Goal: Task Accomplishment & Management: Manage account settings

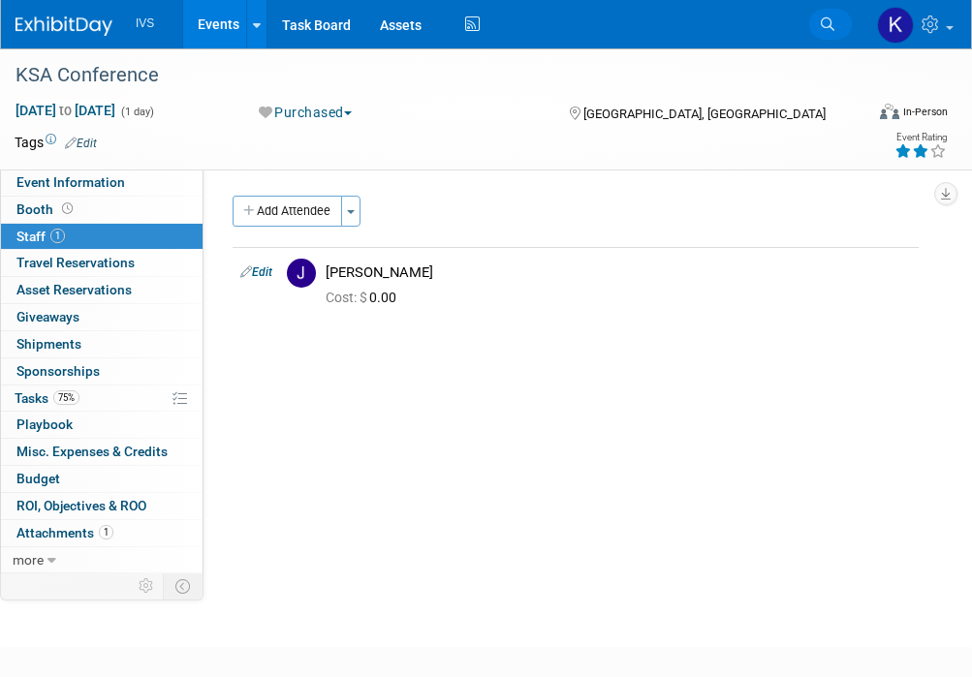
click at [836, 33] on link "Search" at bounding box center [830, 24] width 43 height 31
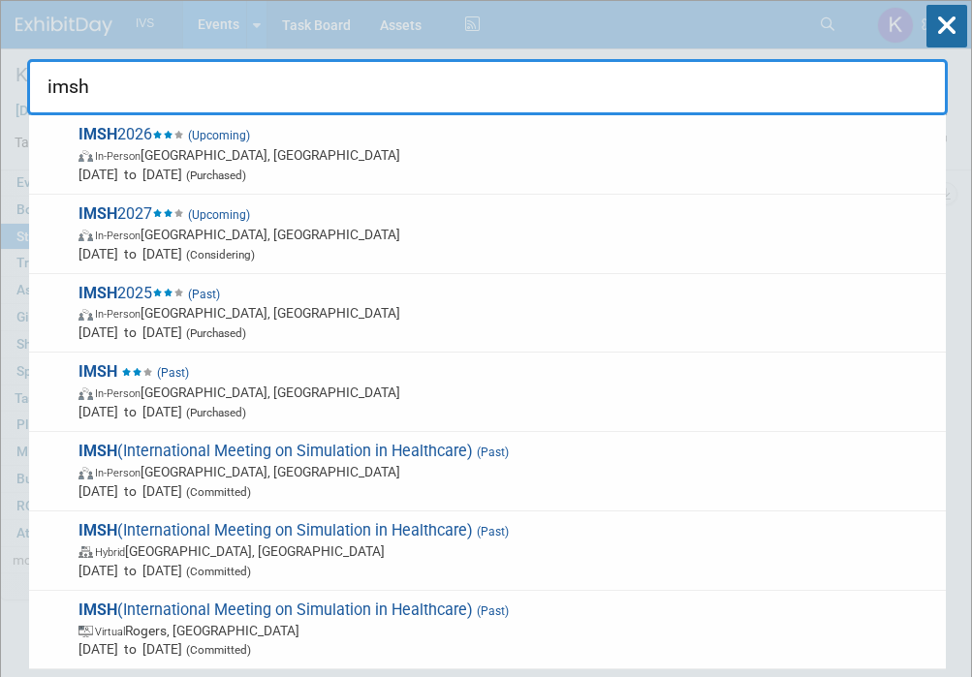
type input "imsh"
click at [561, 183] on span "Jan 10, 2026 to Jan 14, 2026 (Purchased)" at bounding box center [506, 174] width 857 height 19
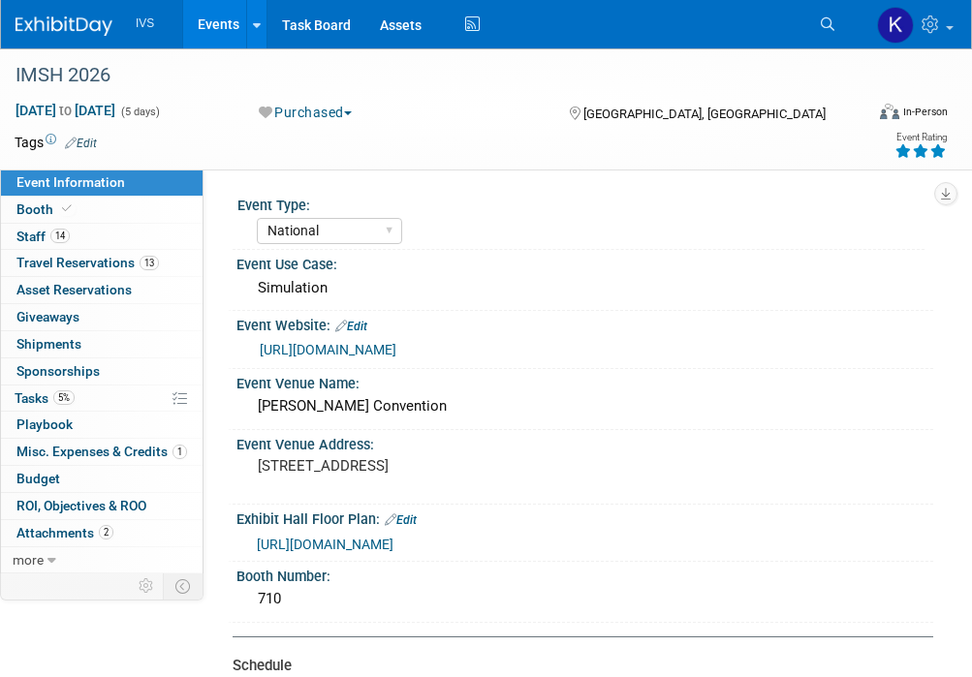
select select "National"
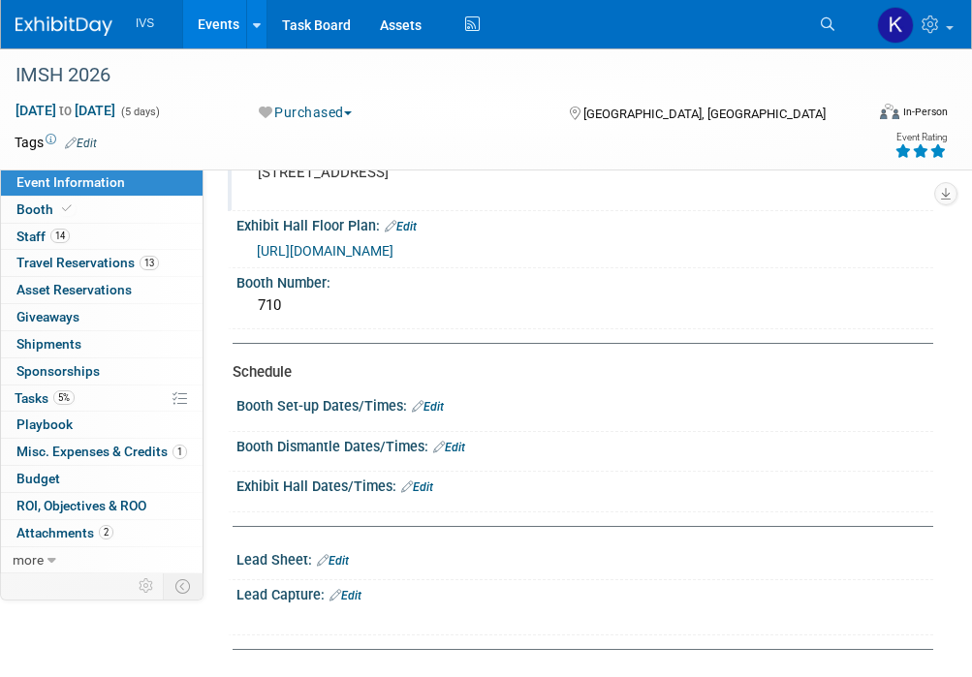
scroll to position [291, 0]
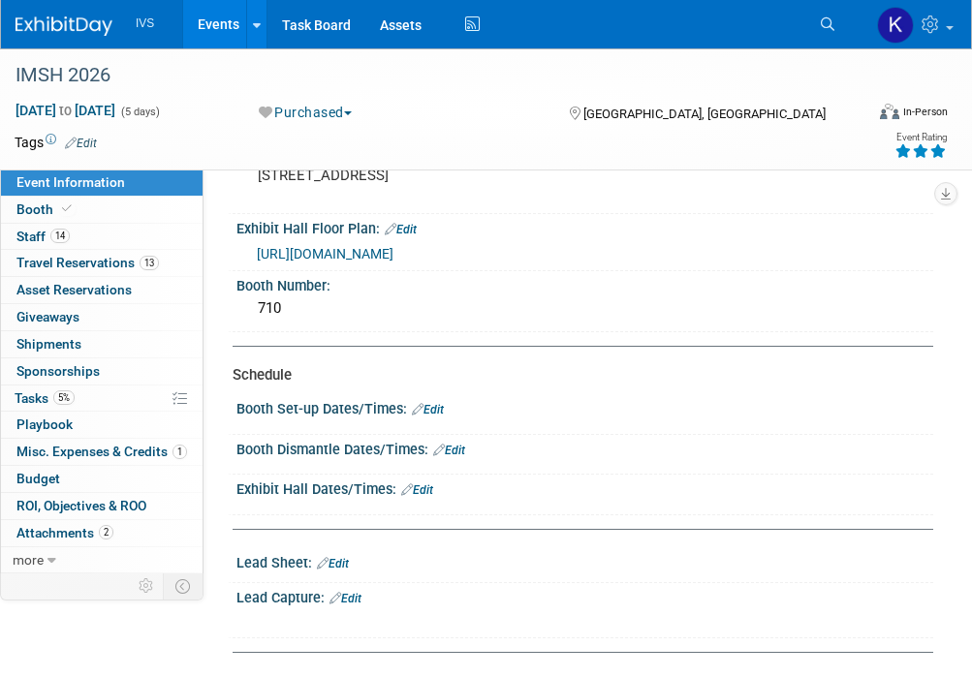
click at [393, 249] on span "https://ssh.expoplanner.com/expomap/index.cfm?fuseaction=home.main&event_id=25" at bounding box center [325, 253] width 137 height 15
click at [209, 23] on link "Events" at bounding box center [218, 24] width 71 height 48
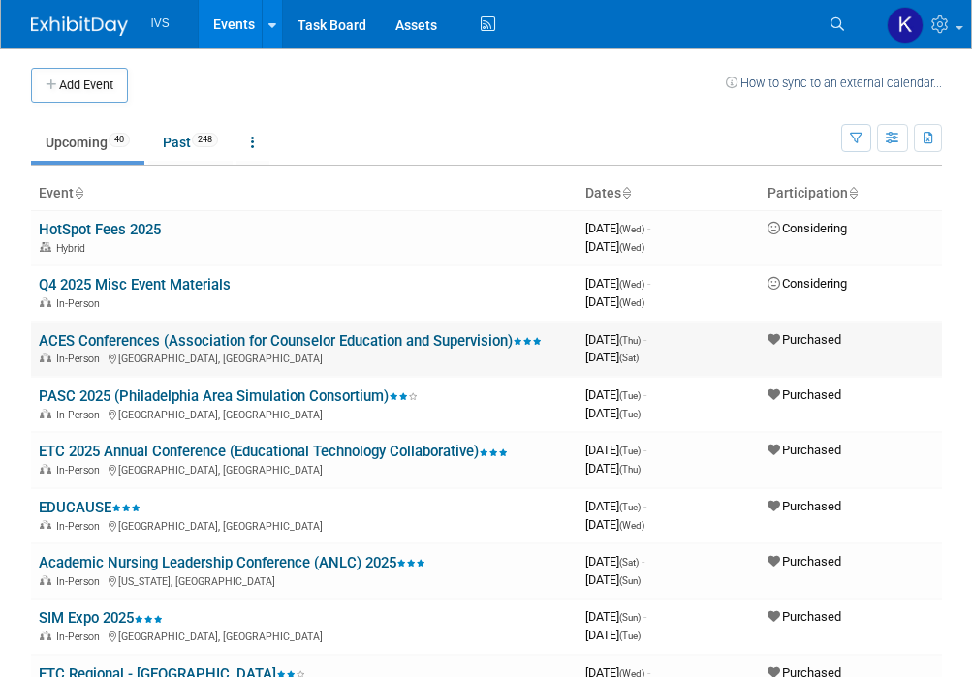
click at [131, 340] on link "ACES Conferences (Association for Counselor Education and Supervision)" at bounding box center [290, 340] width 503 height 17
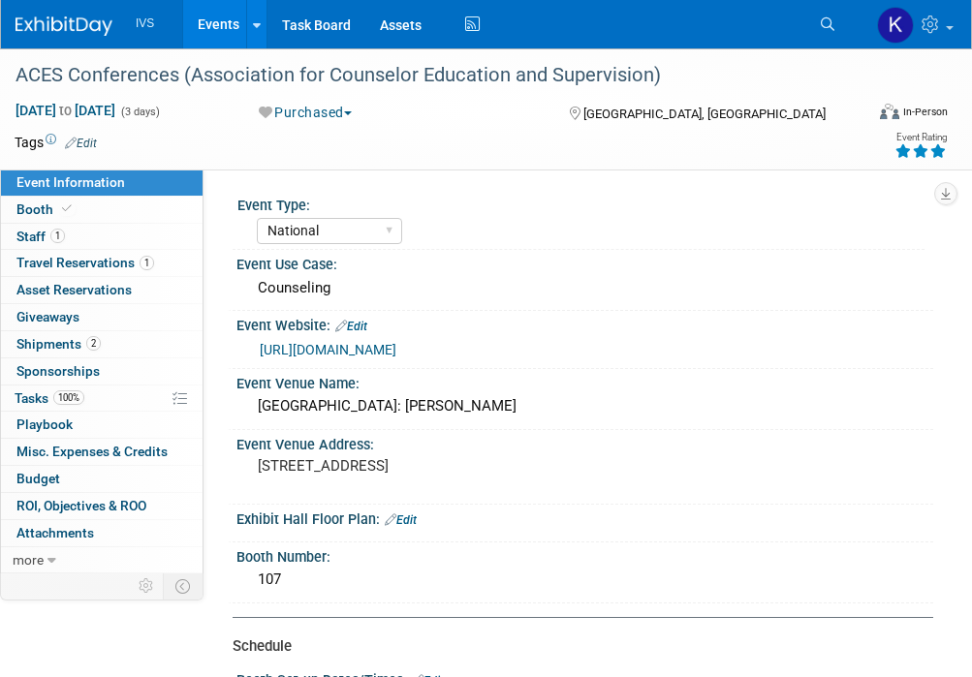
select select "National"
click at [109, 400] on link "100% Tasks 100%" at bounding box center [101, 399] width 201 height 26
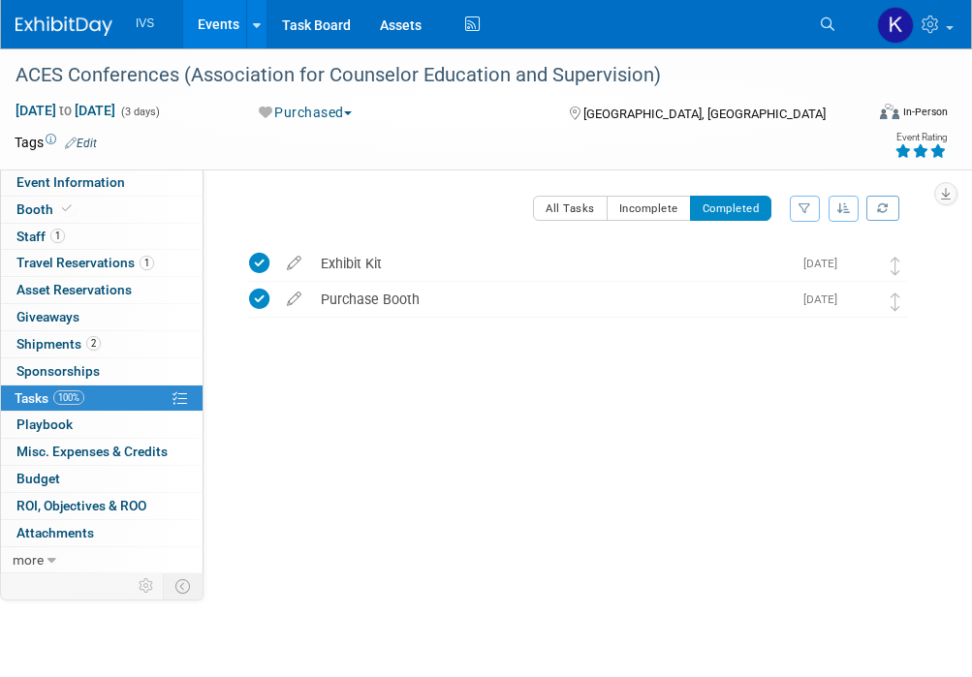
drag, startPoint x: 547, startPoint y: 338, endPoint x: 526, endPoint y: 328, distance: 23.4
click at [424, 416] on div "ACES Conferences (Association for Counselor Education and Supervision) Philadel…" at bounding box center [568, 329] width 700 height 176
click at [599, 200] on button "All Tasks" at bounding box center [570, 208] width 75 height 25
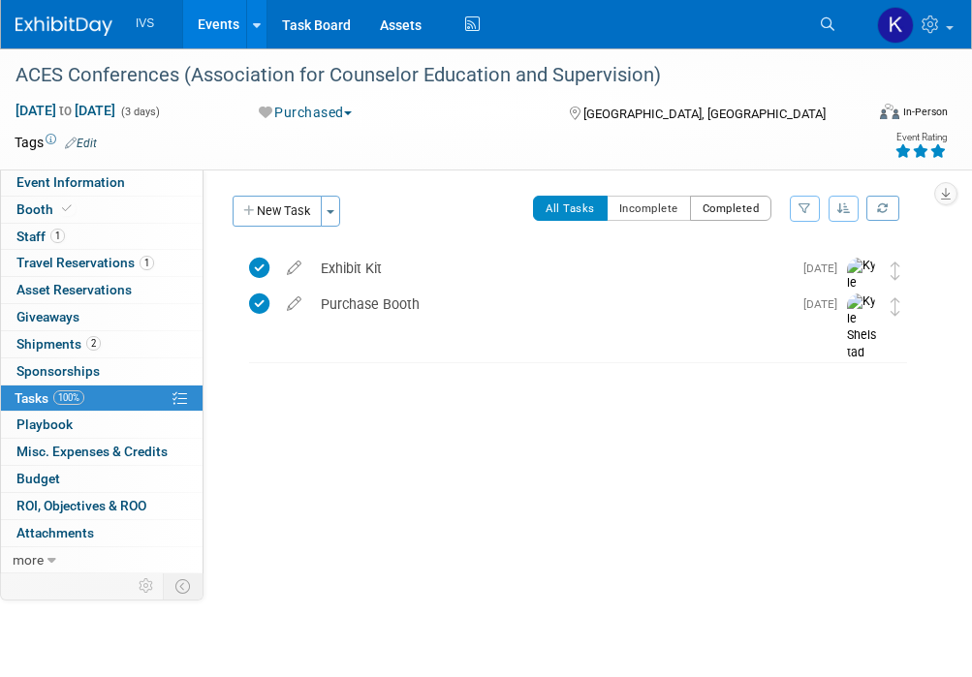
click at [737, 211] on button "Completed" at bounding box center [731, 208] width 82 height 25
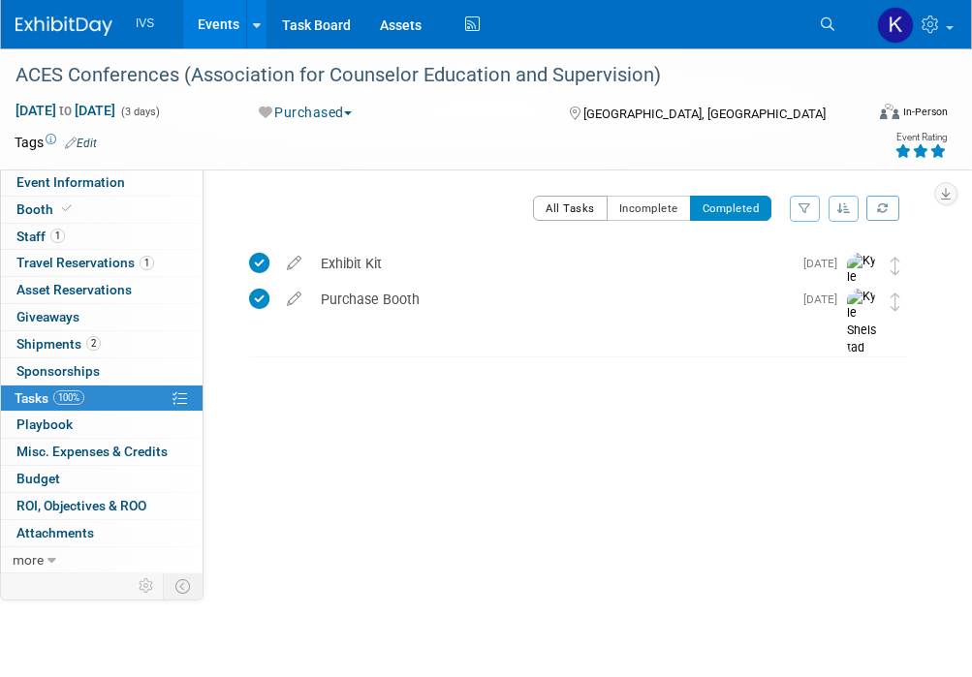
click at [557, 202] on button "All Tasks" at bounding box center [570, 208] width 75 height 25
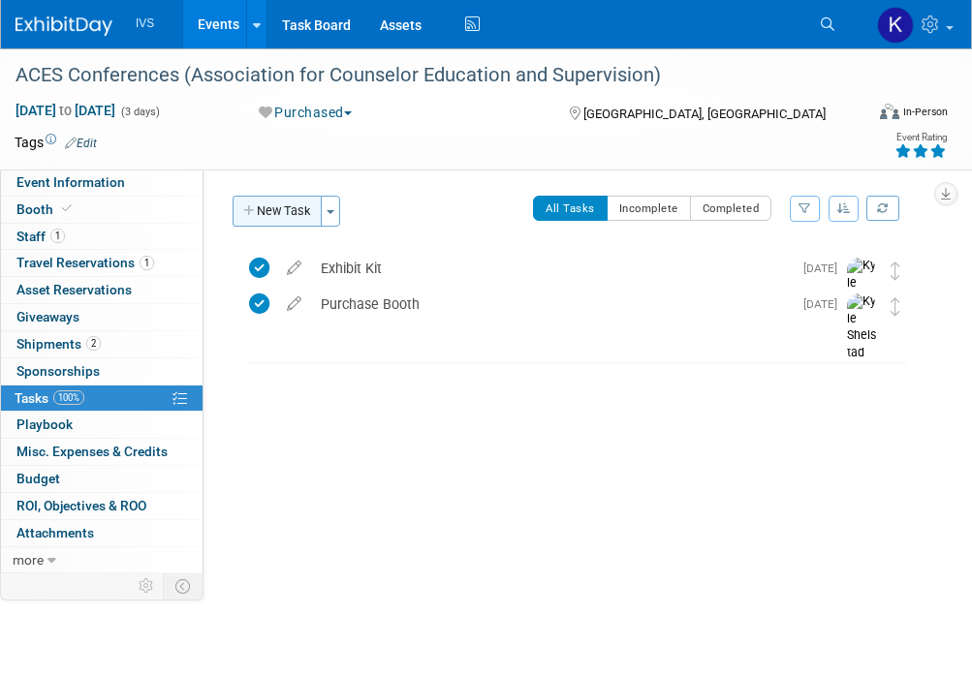
click at [274, 202] on button "New Task" at bounding box center [276, 211] width 89 height 31
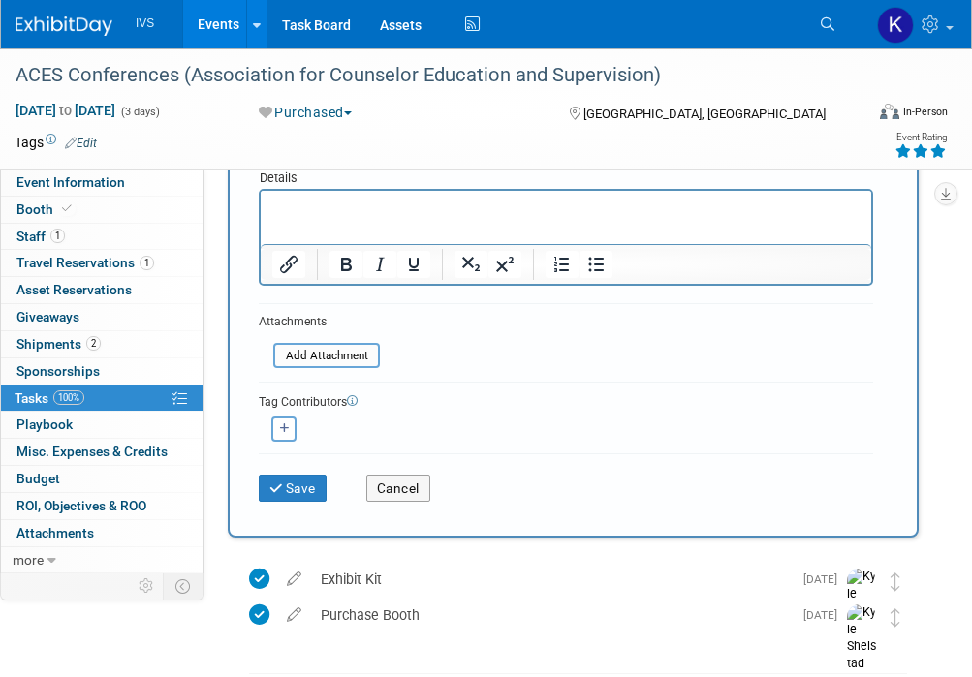
scroll to position [39, 0]
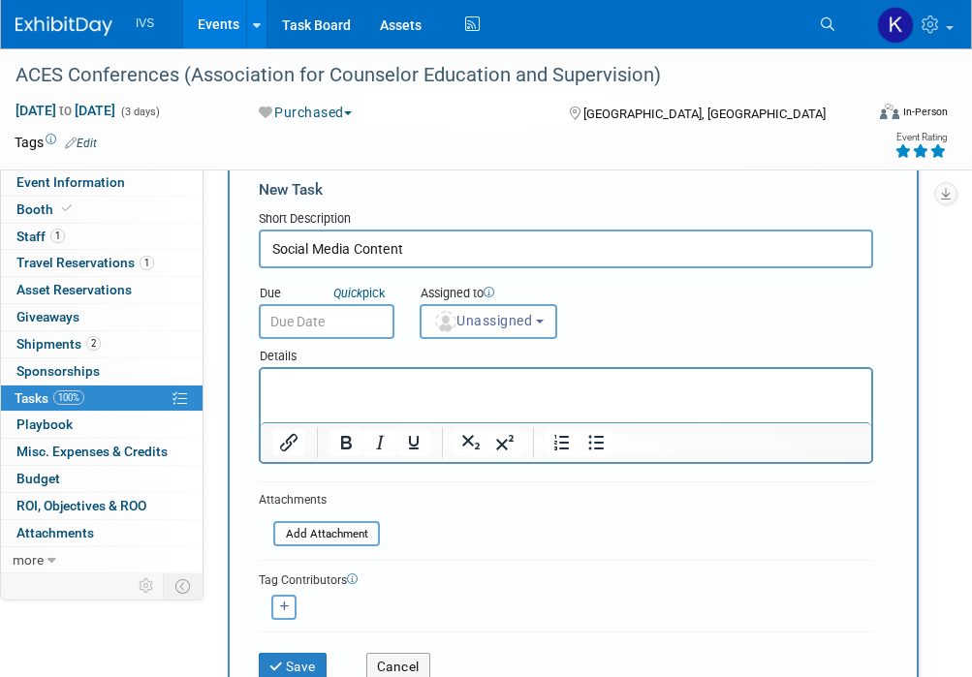
type input "Social Media Content"
drag, startPoint x: 328, startPoint y: 349, endPoint x: 320, endPoint y: 327, distance: 23.0
click at [328, 347] on body "IVS Events Add Event Bulk Upload Events Shareable Event Boards Recently Viewed …" at bounding box center [486, 299] width 972 height 677
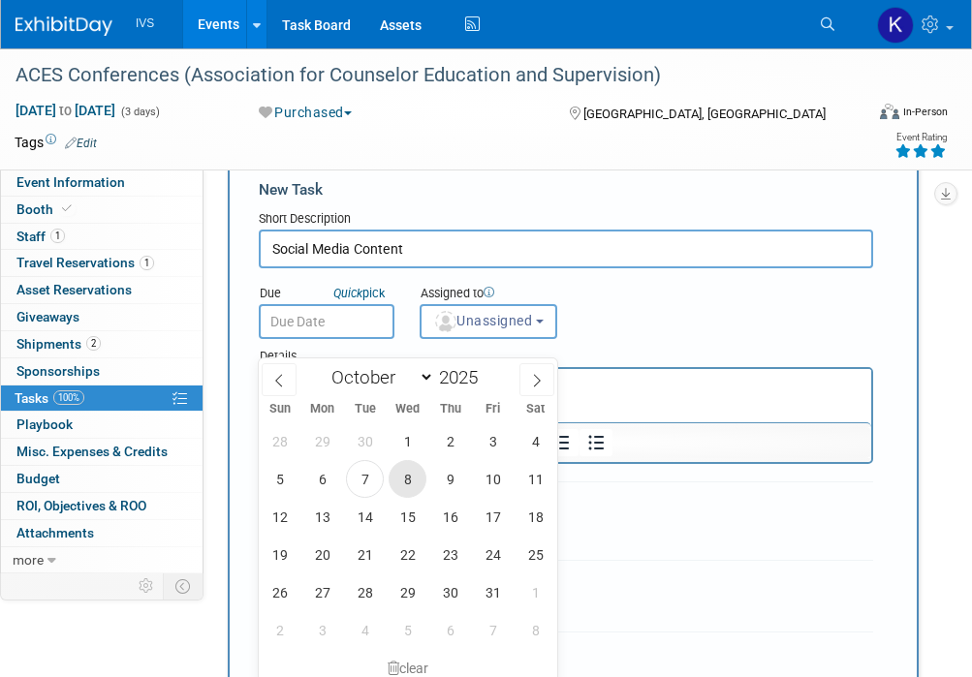
click at [396, 480] on span "8" at bounding box center [407, 479] width 38 height 38
type input "Oct 8, 2025"
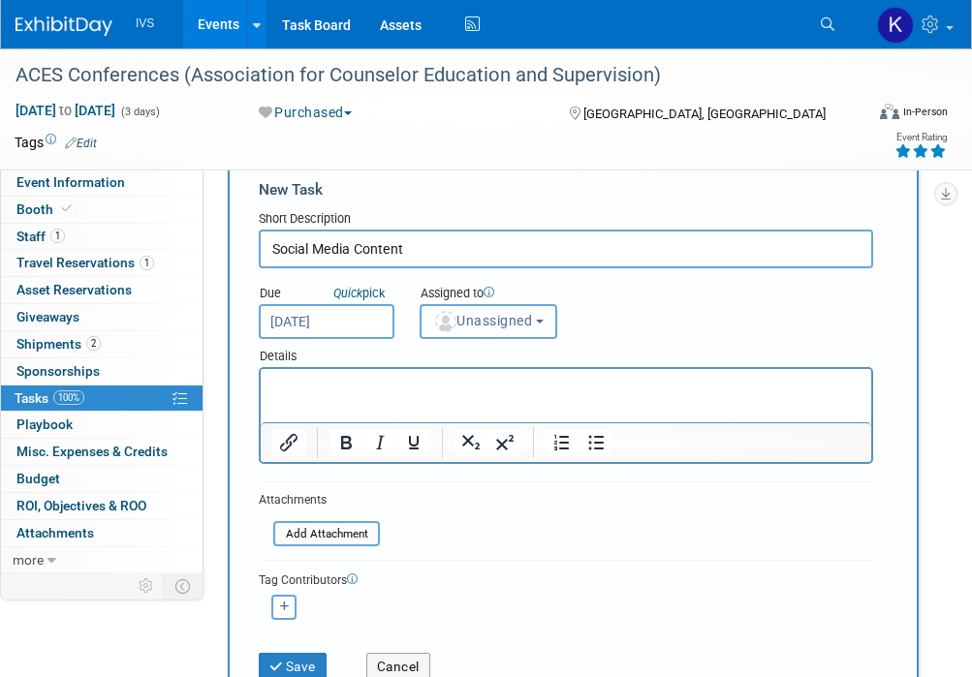
click at [448, 319] on img "button" at bounding box center [445, 321] width 21 height 21
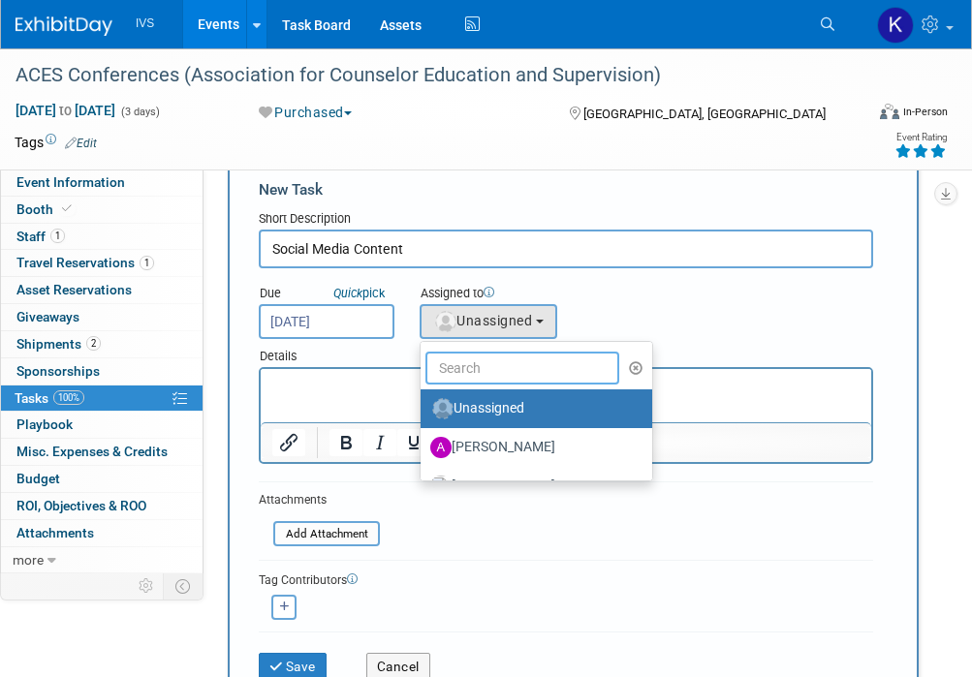
drag, startPoint x: 458, startPoint y: 366, endPoint x: 472, endPoint y: 365, distance: 13.6
click at [456, 366] on input "text" at bounding box center [522, 368] width 194 height 33
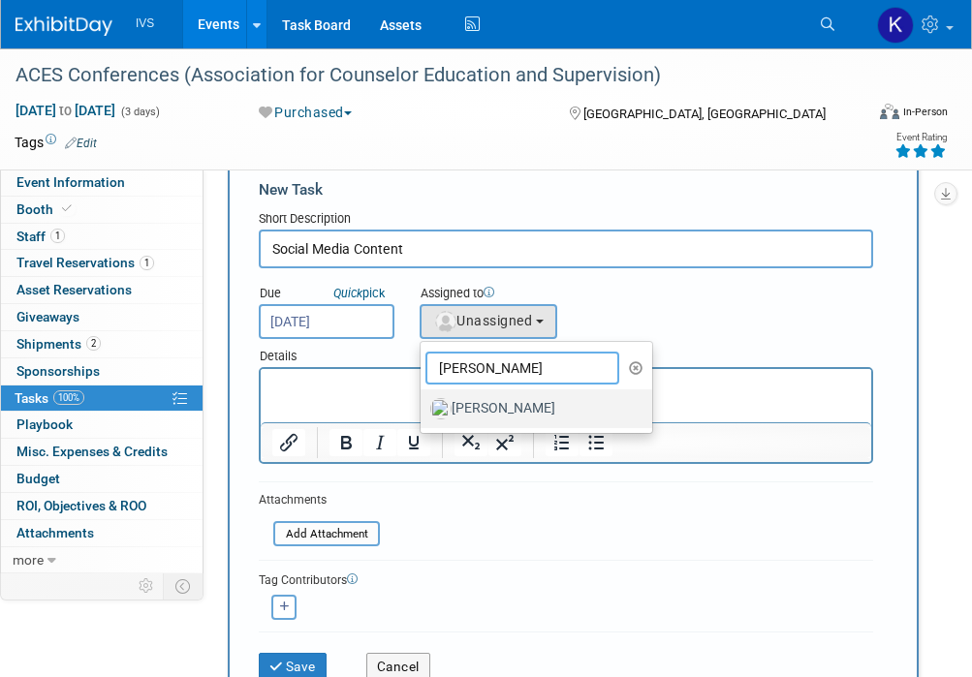
type input "christa"
click at [539, 405] on label "[PERSON_NAME]" at bounding box center [531, 408] width 202 height 31
click at [423, 405] on input "[PERSON_NAME]" at bounding box center [417, 406] width 13 height 13
select select "f591c2b7-6150-487a-919e-9067c97f32aa"
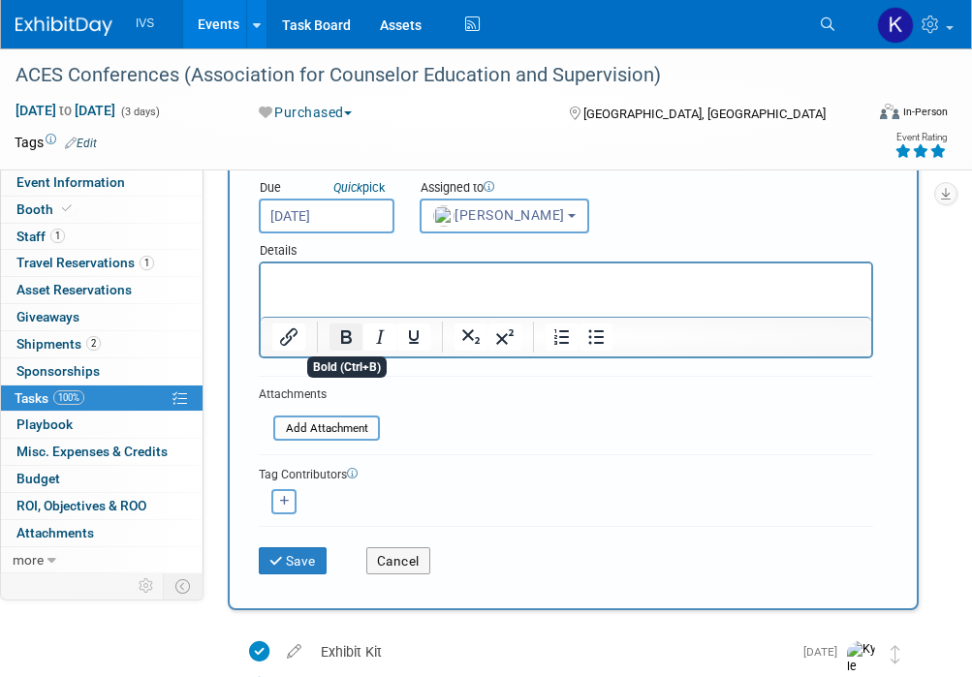
scroll to position [232, 0]
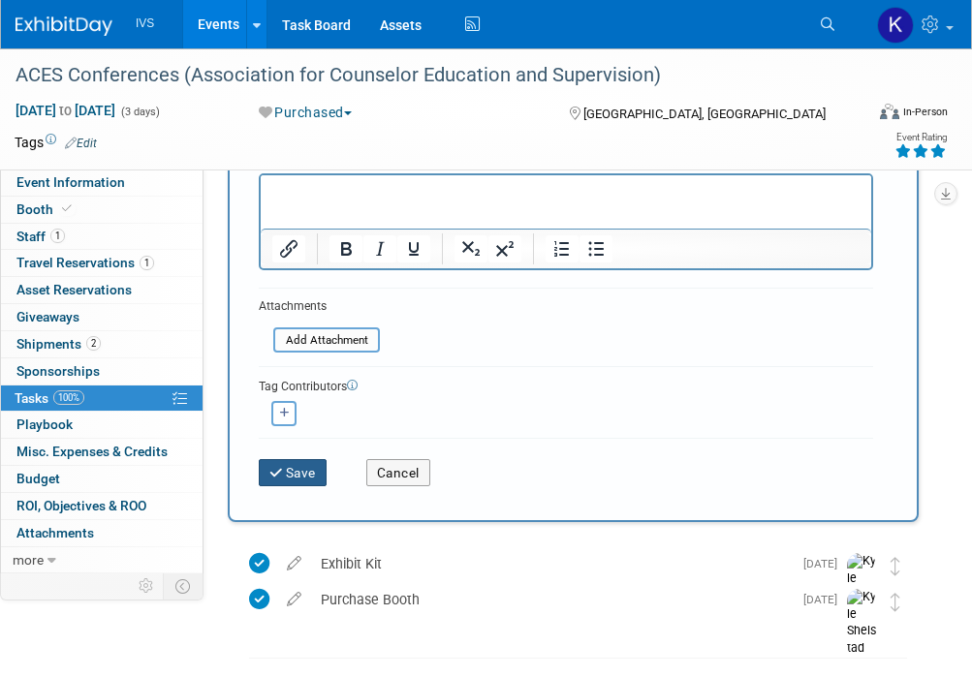
click at [286, 486] on button "Save" at bounding box center [293, 472] width 68 height 27
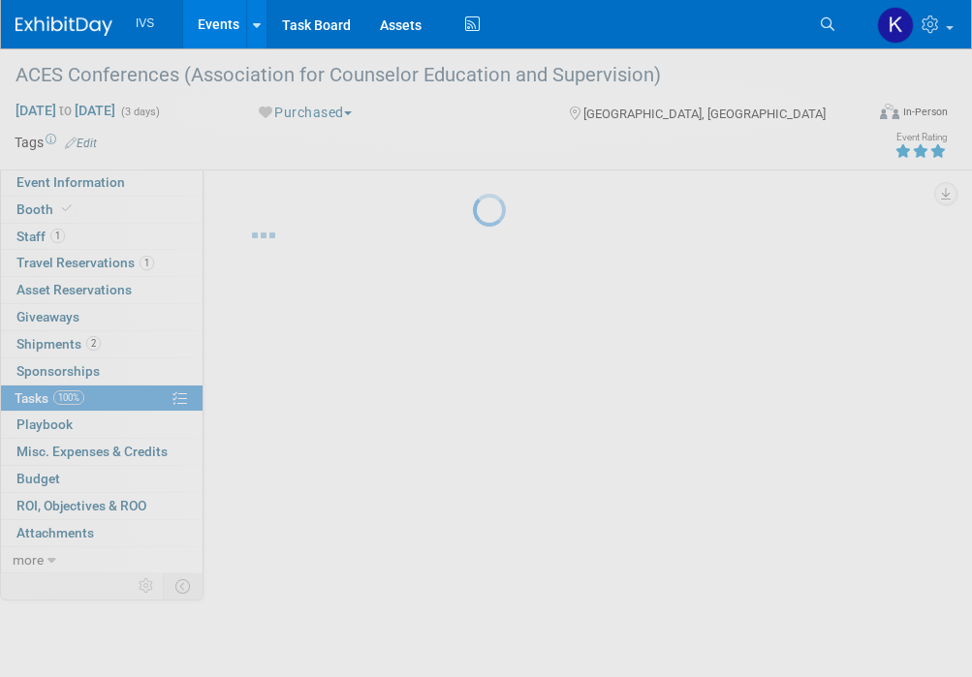
scroll to position [0, 0]
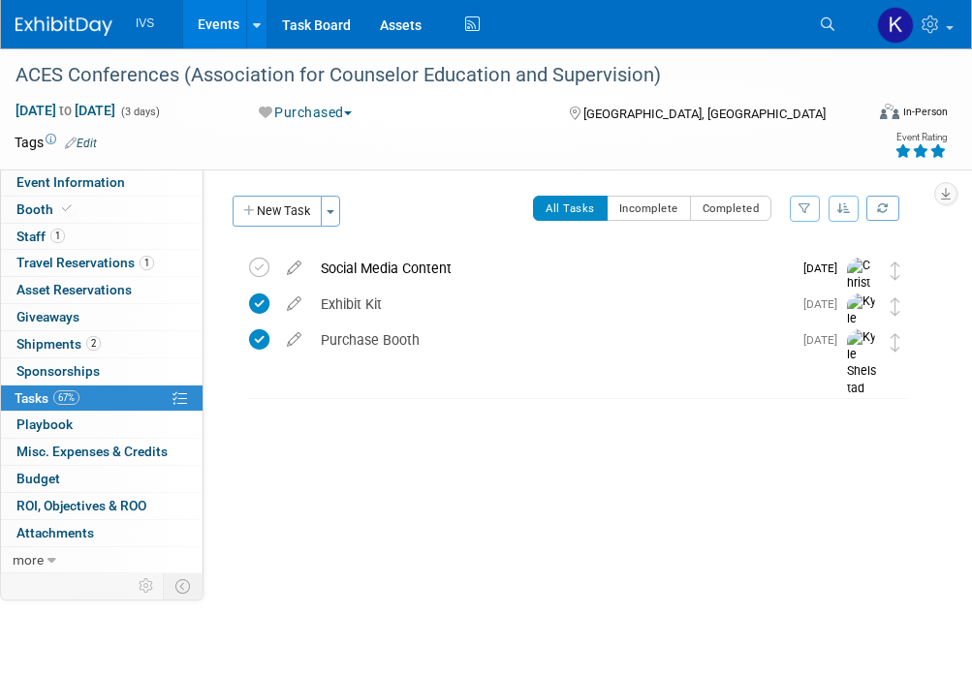
click at [210, 15] on link "Events" at bounding box center [218, 24] width 71 height 48
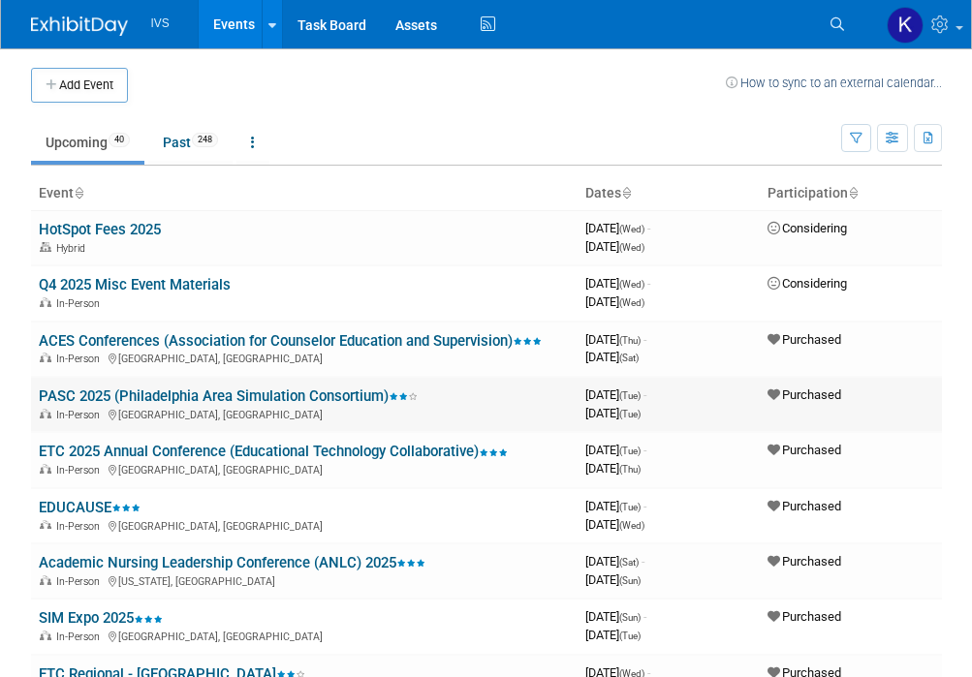
click at [152, 395] on link "PASC 2025 (Philadelphia Area Simulation Consortium)" at bounding box center [228, 395] width 379 height 17
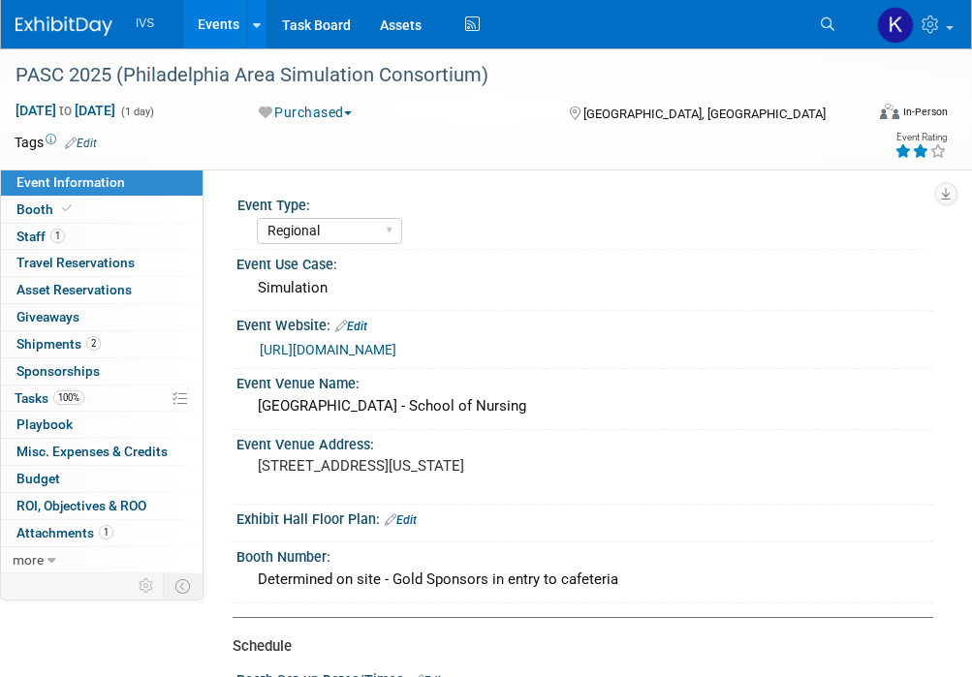
select select "Regional"
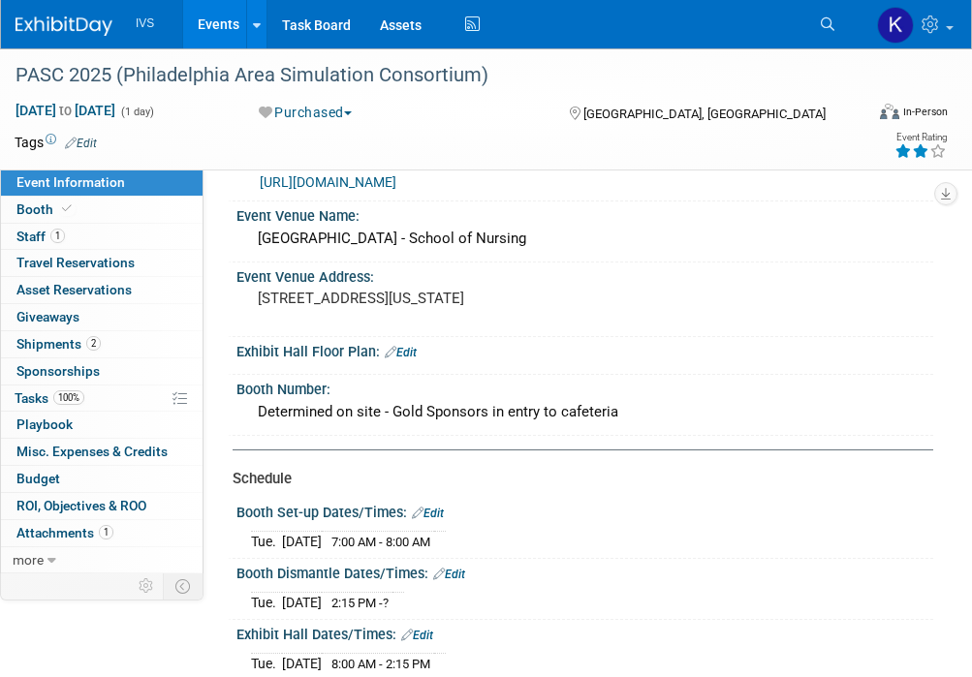
scroll to position [194, 0]
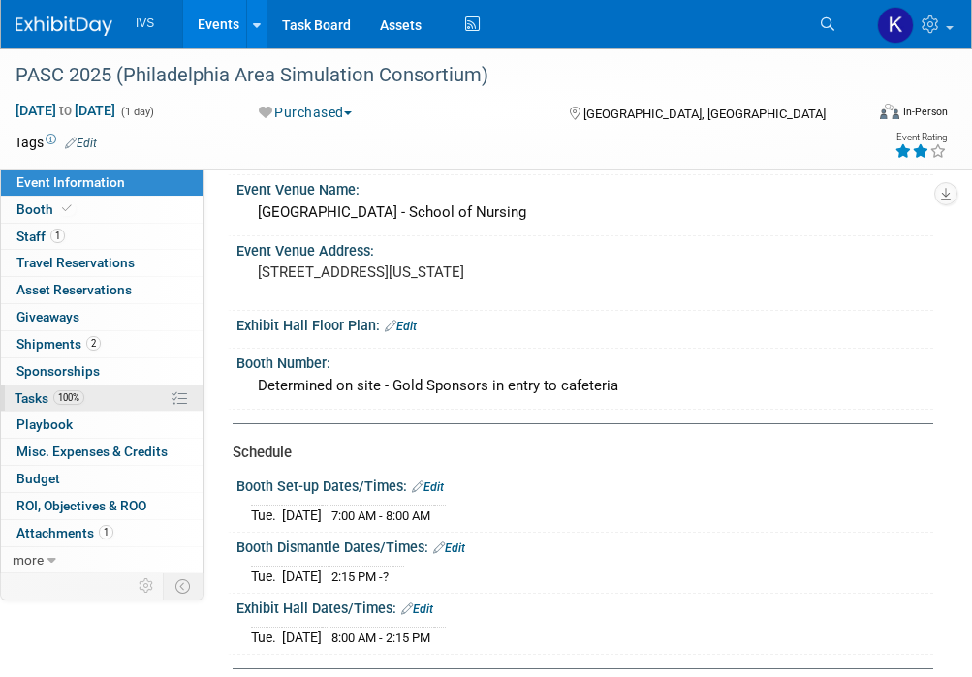
click at [112, 398] on link "100% Tasks 100%" at bounding box center [101, 399] width 201 height 26
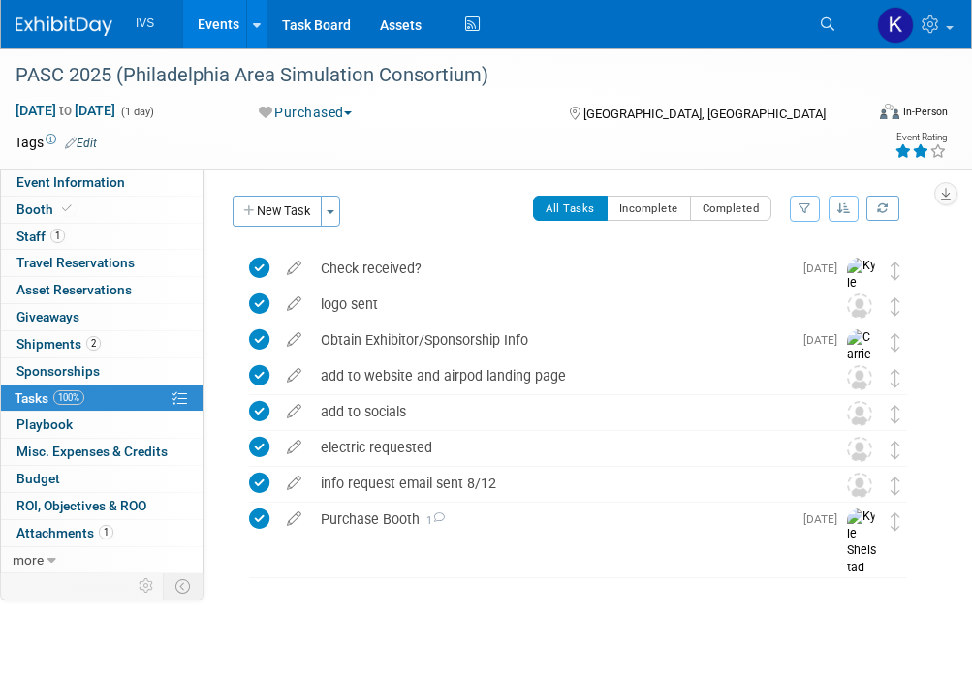
click at [271, 224] on button "New Task" at bounding box center [276, 211] width 89 height 31
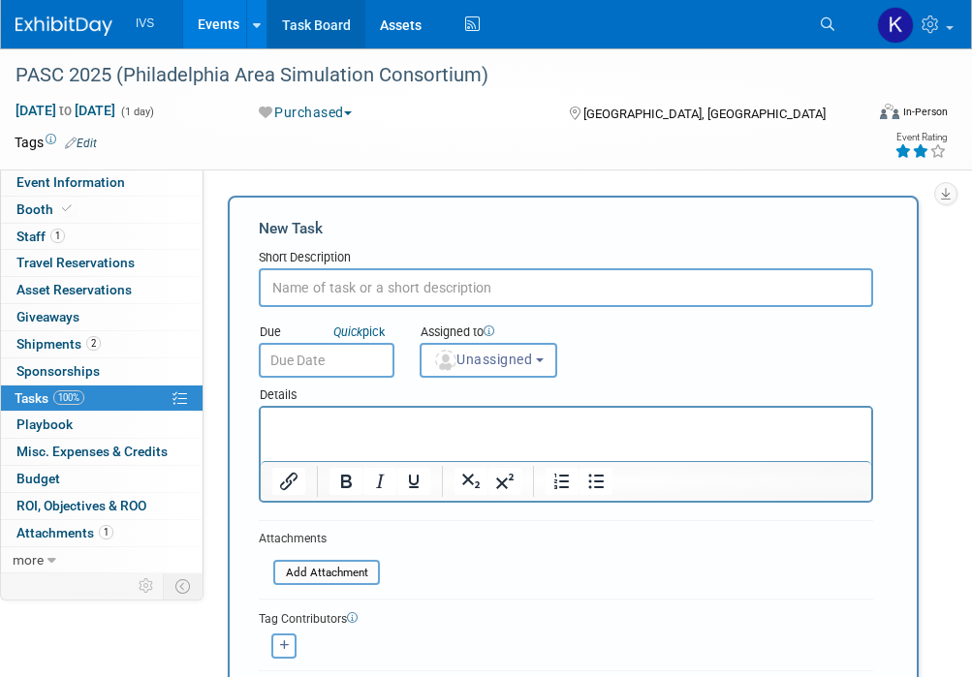
type input "O"
type input "Social Media Content"
click at [359, 367] on input "text" at bounding box center [327, 360] width 136 height 35
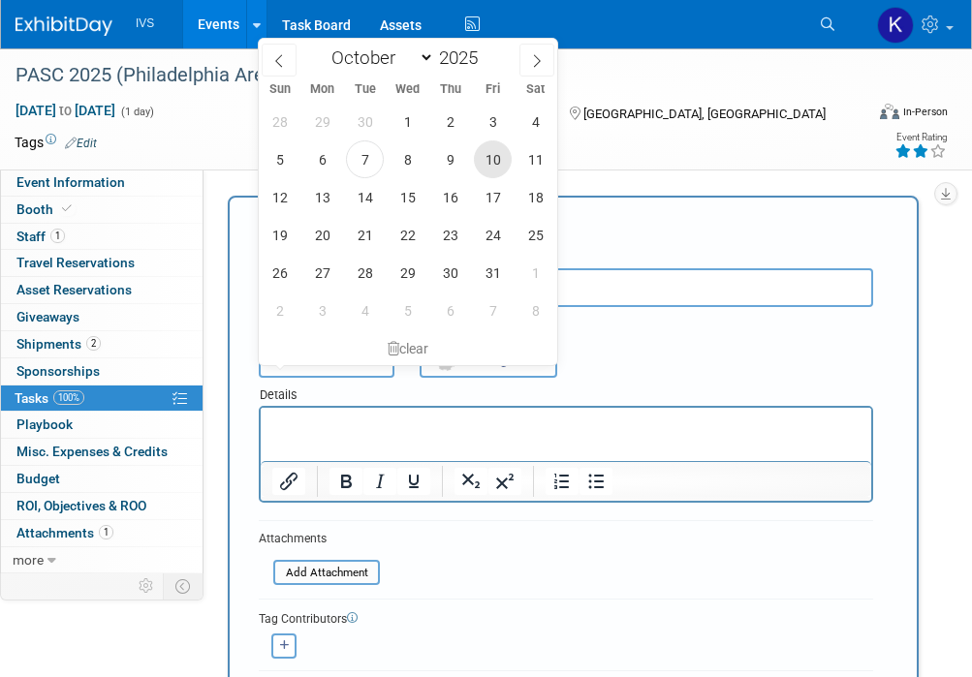
click at [488, 158] on span "10" at bounding box center [493, 159] width 38 height 38
type input "Oct 10, 2025"
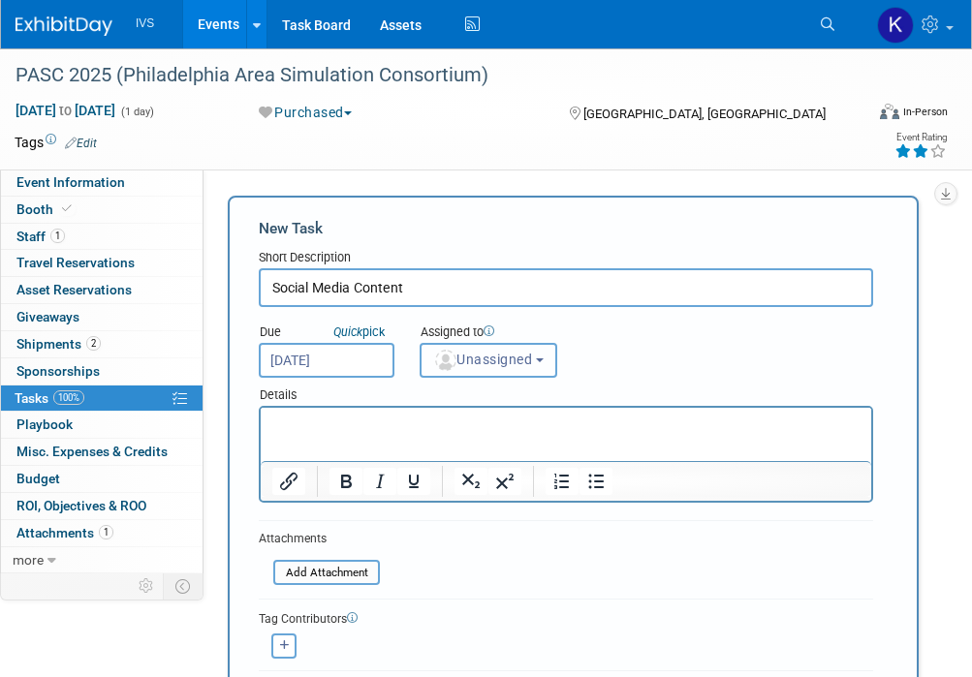
click at [453, 361] on img "button" at bounding box center [445, 360] width 21 height 21
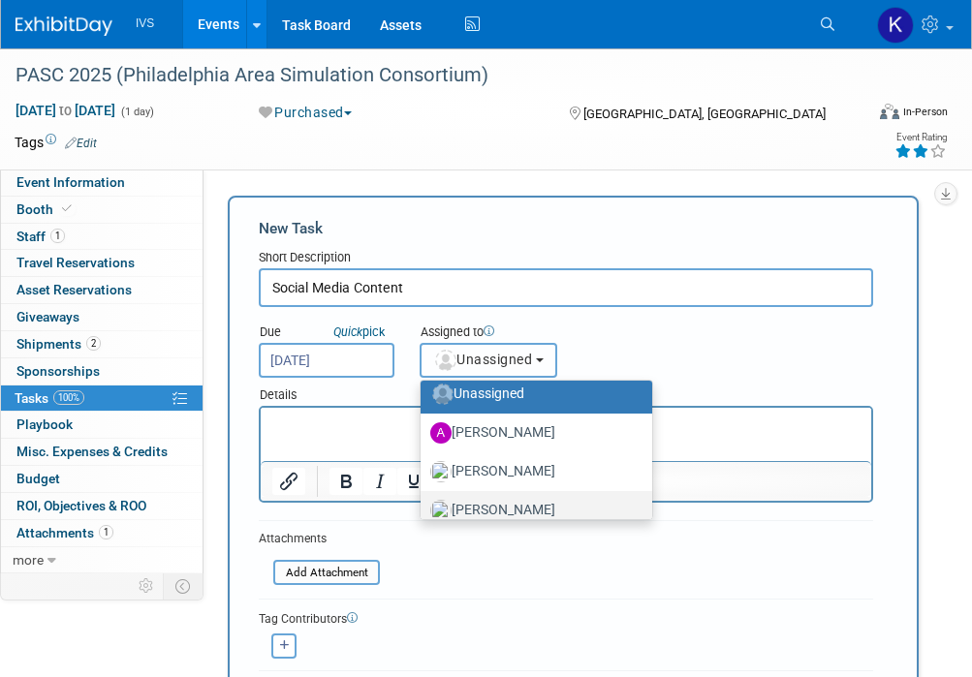
scroll to position [97, 0]
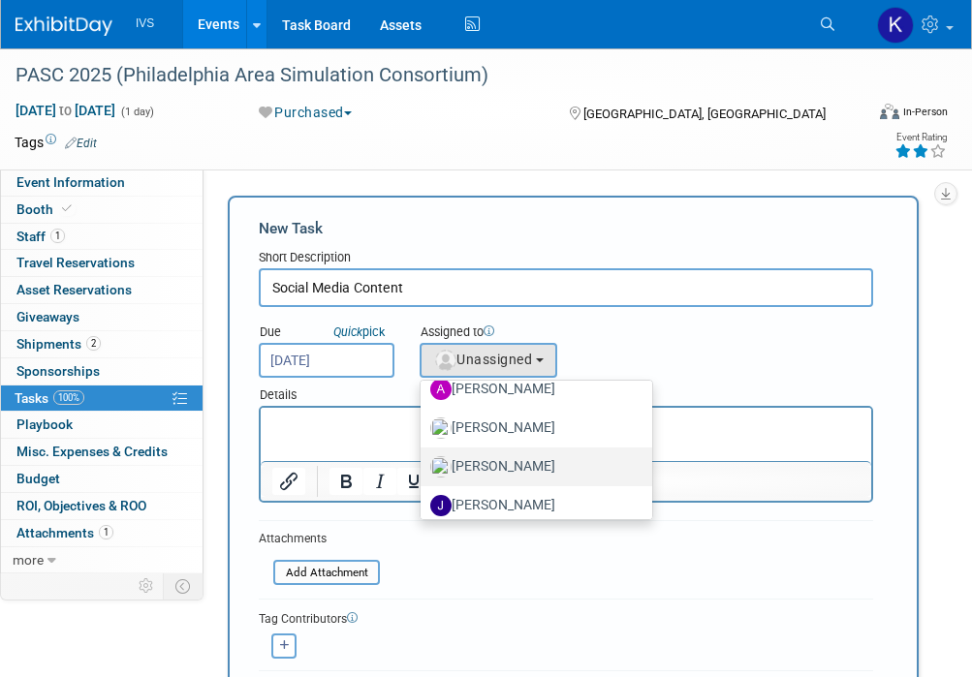
click at [488, 461] on label "[PERSON_NAME]" at bounding box center [531, 466] width 202 height 31
click at [423, 461] on input "[PERSON_NAME]" at bounding box center [417, 464] width 13 height 13
select select "f591c2b7-6150-487a-919e-9067c97f32aa"
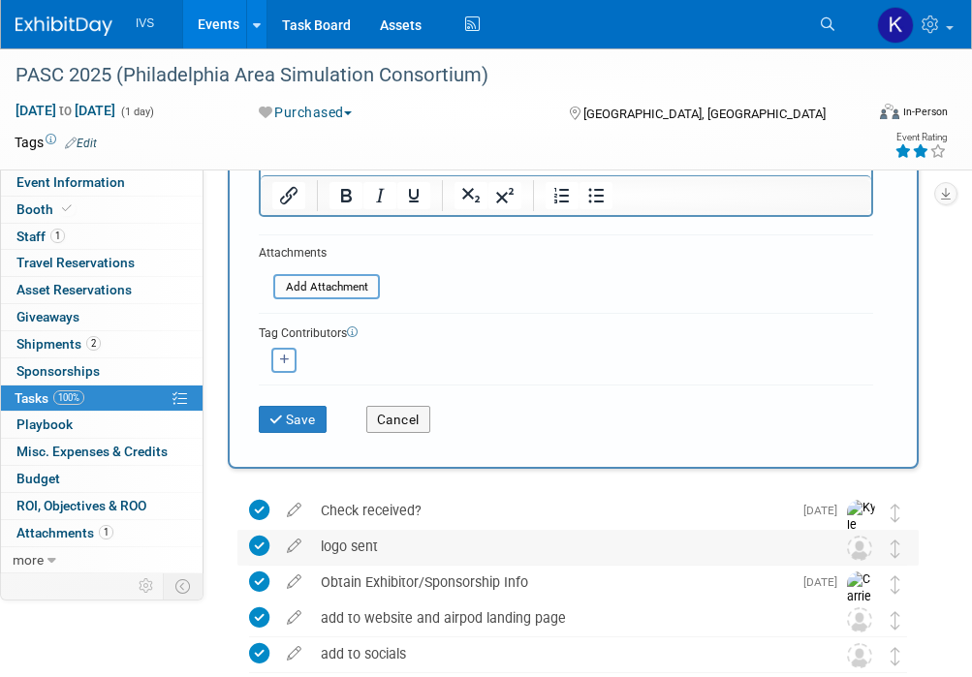
scroll to position [291, 0]
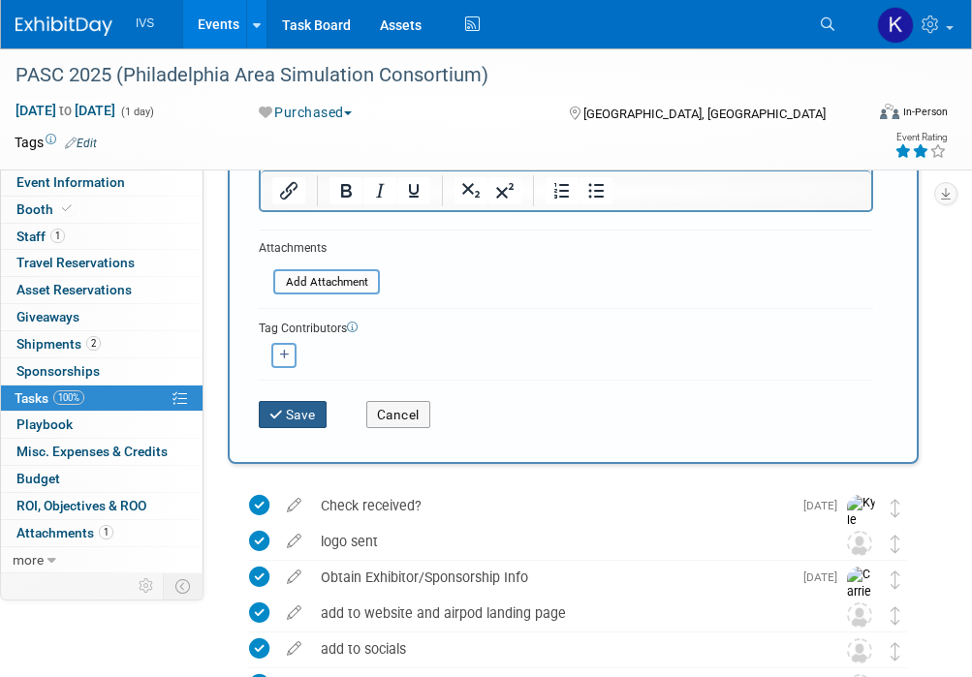
drag, startPoint x: 310, startPoint y: 420, endPoint x: 258, endPoint y: 460, distance: 65.7
click at [310, 418] on button "Save" at bounding box center [293, 414] width 68 height 27
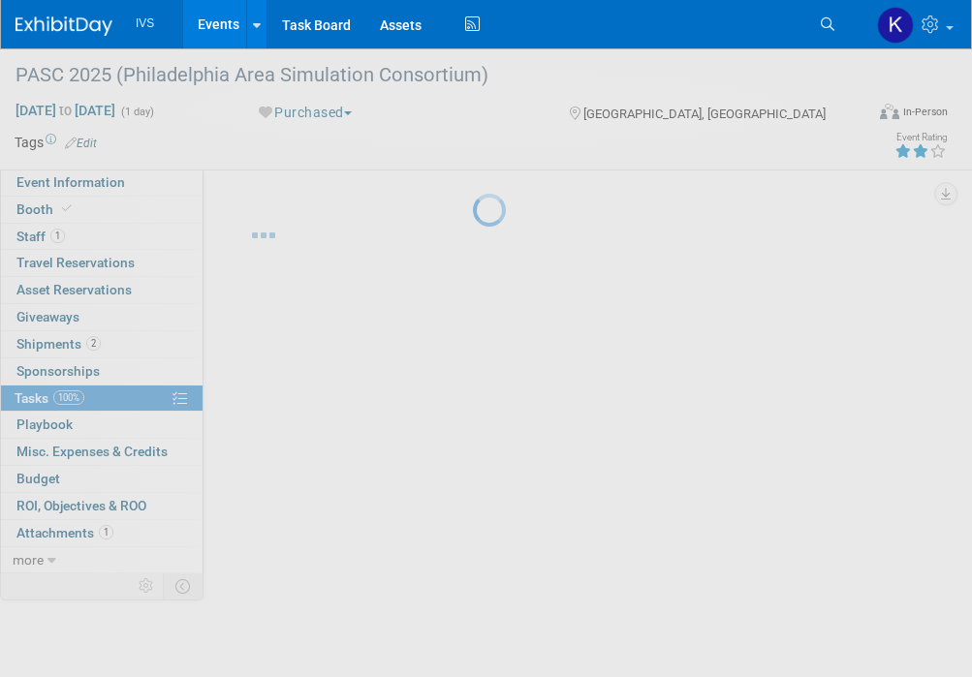
scroll to position [0, 0]
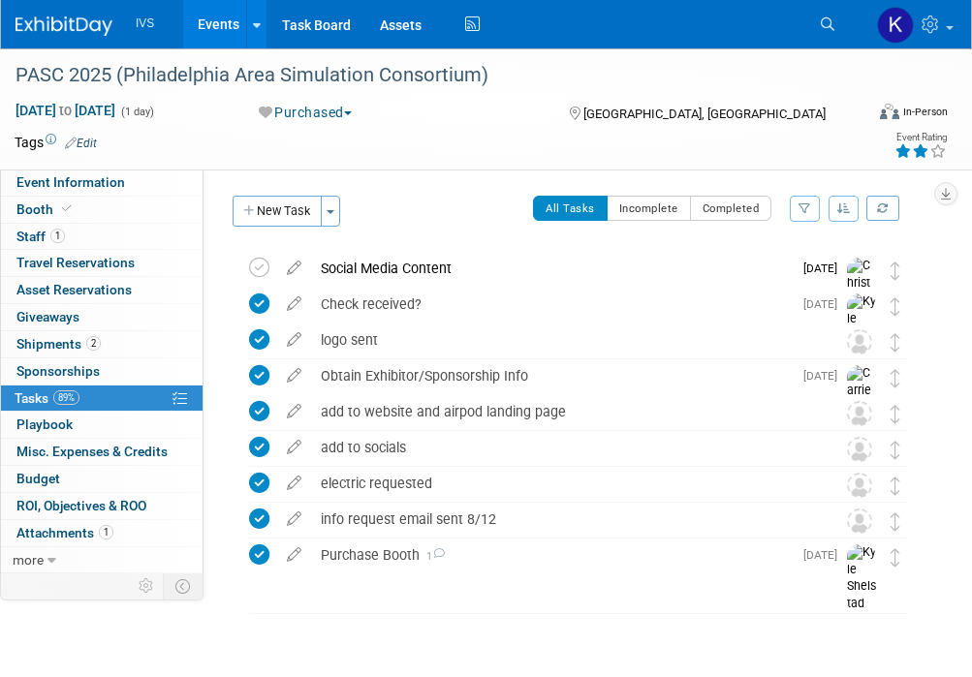
click at [231, 24] on link "Events" at bounding box center [218, 24] width 71 height 48
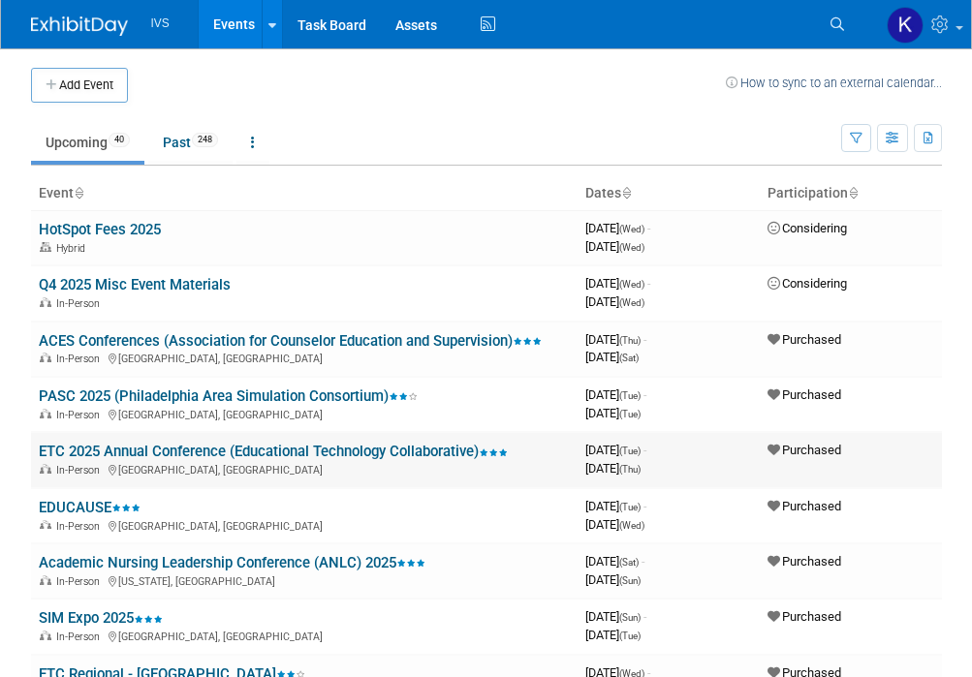
click at [202, 449] on link "ETC 2025 Annual Conference (Educational Technology Collaborative)" at bounding box center [273, 451] width 469 height 17
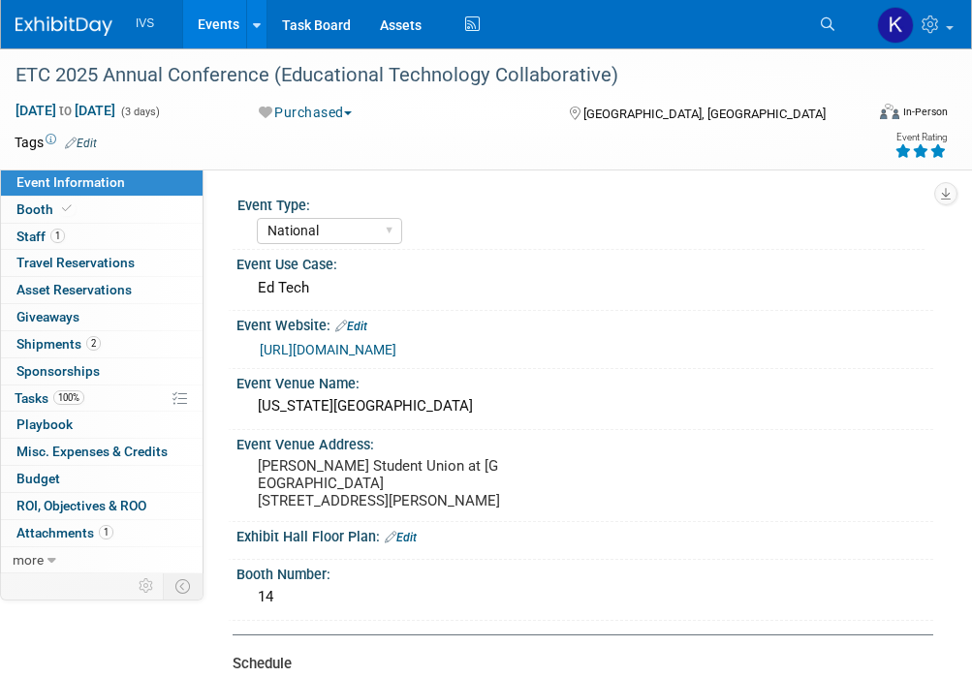
select select "National"
click at [96, 391] on link "100% Tasks 100%" at bounding box center [101, 399] width 201 height 26
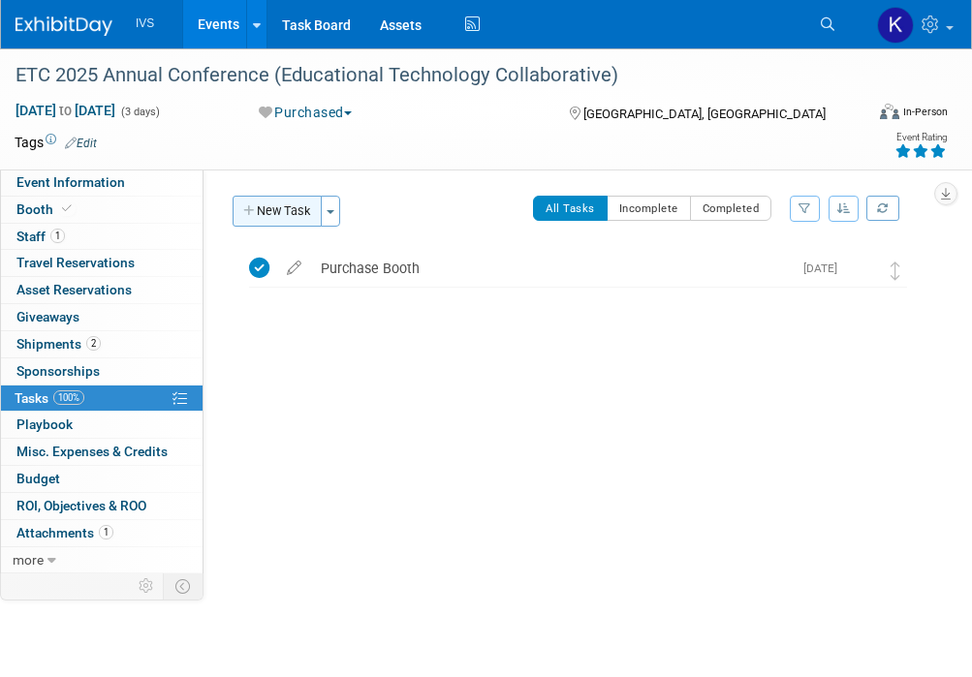
click at [263, 197] on button "New Task" at bounding box center [276, 211] width 89 height 31
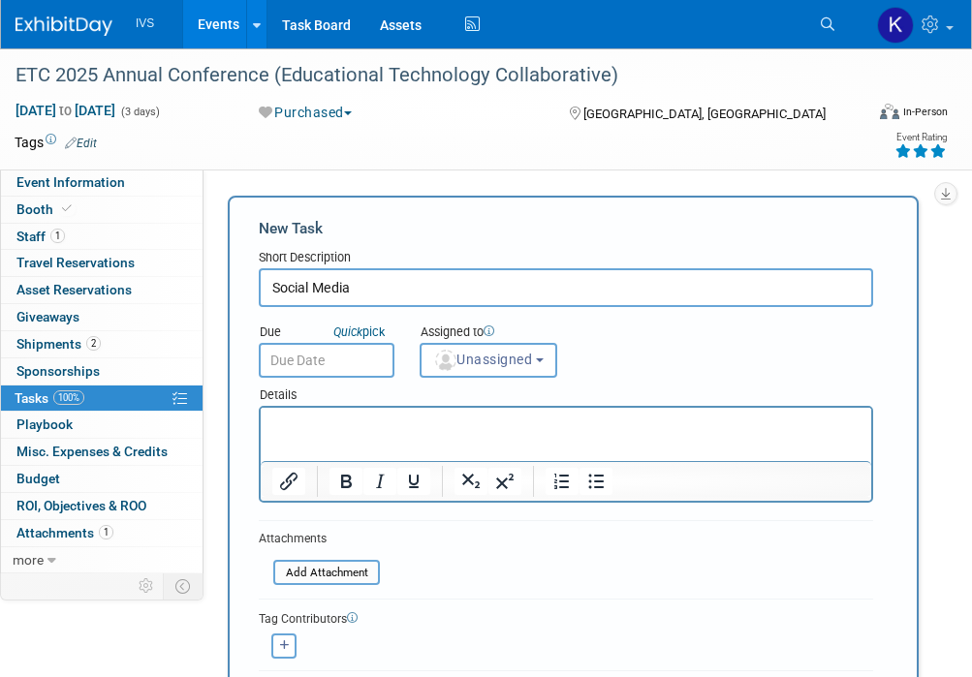
type input "Social Media"
click at [210, 9] on link "Events" at bounding box center [218, 24] width 71 height 48
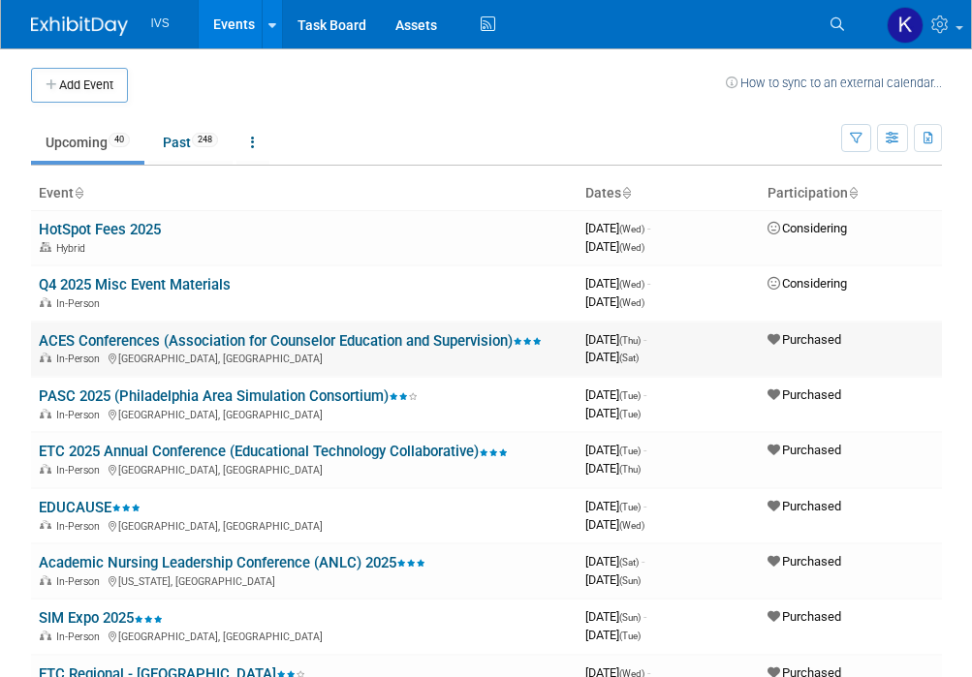
click at [195, 337] on link "ACES Conferences (Association for Counselor Education and Supervision)" at bounding box center [290, 340] width 503 height 17
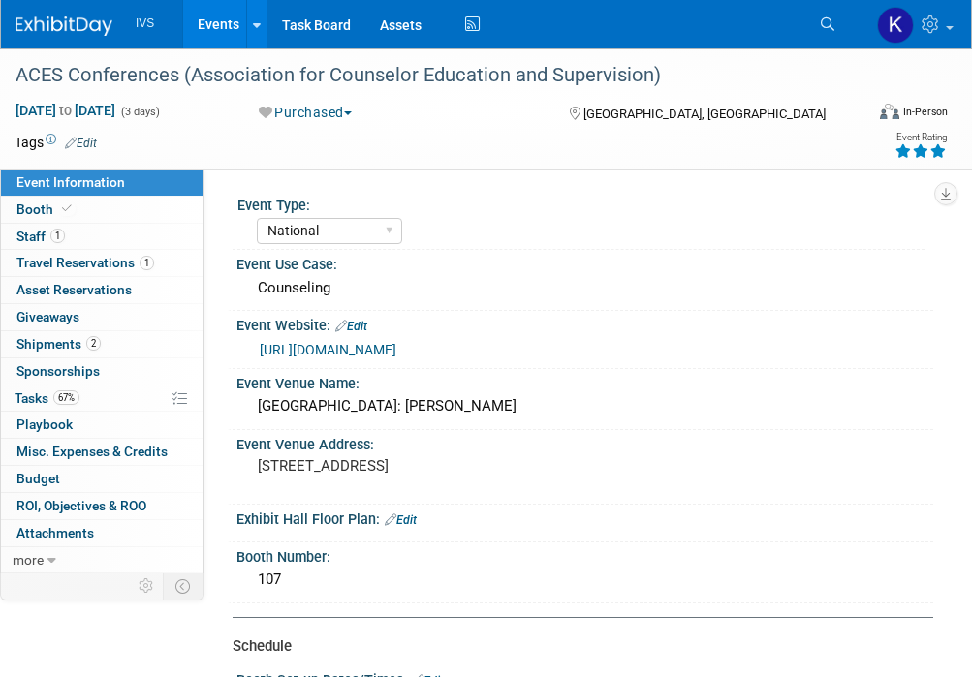
select select "National"
click at [108, 391] on link "67% Tasks 67%" at bounding box center [101, 399] width 201 height 26
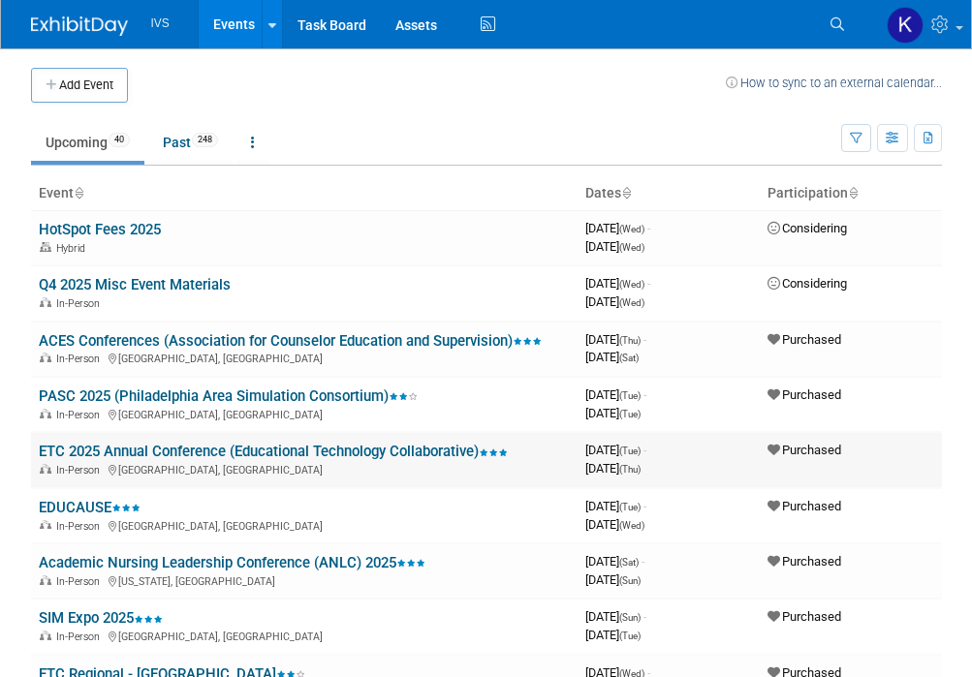
click at [230, 449] on link "ETC 2025 Annual Conference (Educational Technology Collaborative)" at bounding box center [273, 451] width 469 height 17
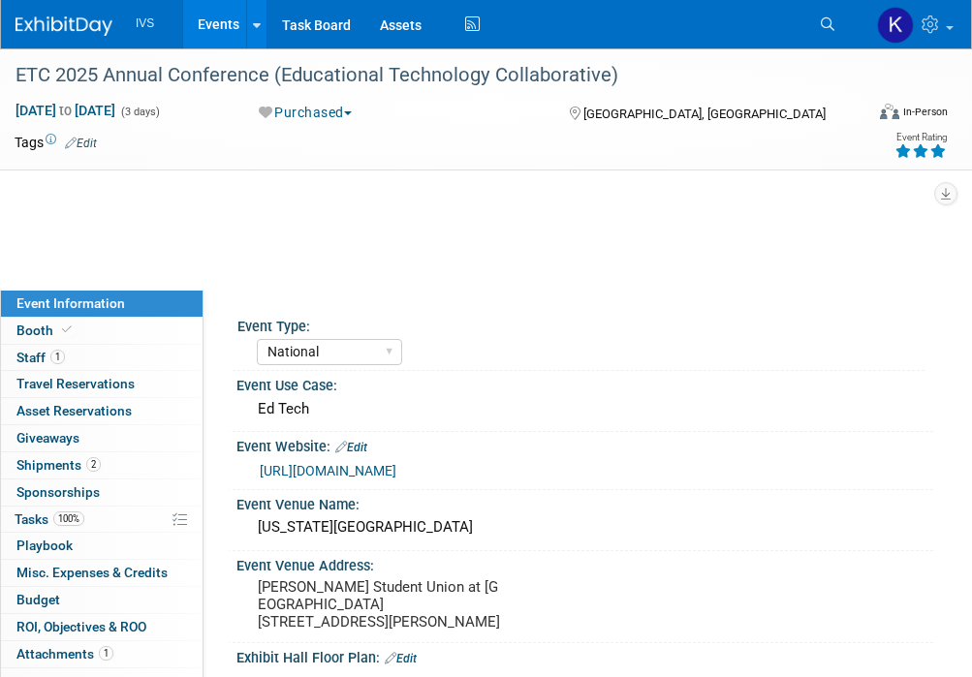
select select "National"
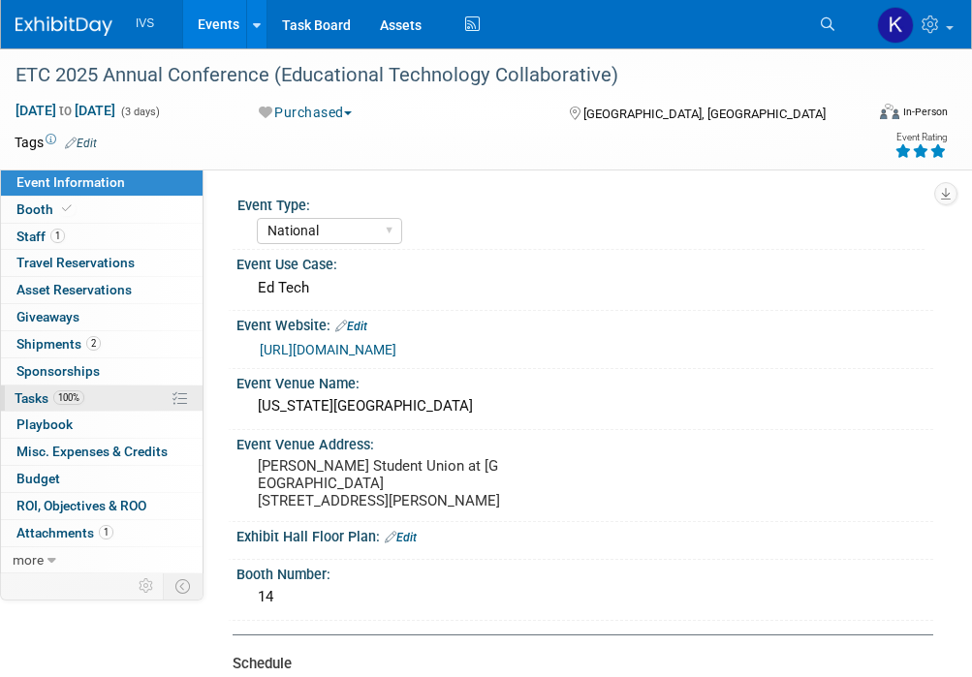
click at [138, 392] on link "100% Tasks 100%" at bounding box center [101, 399] width 201 height 26
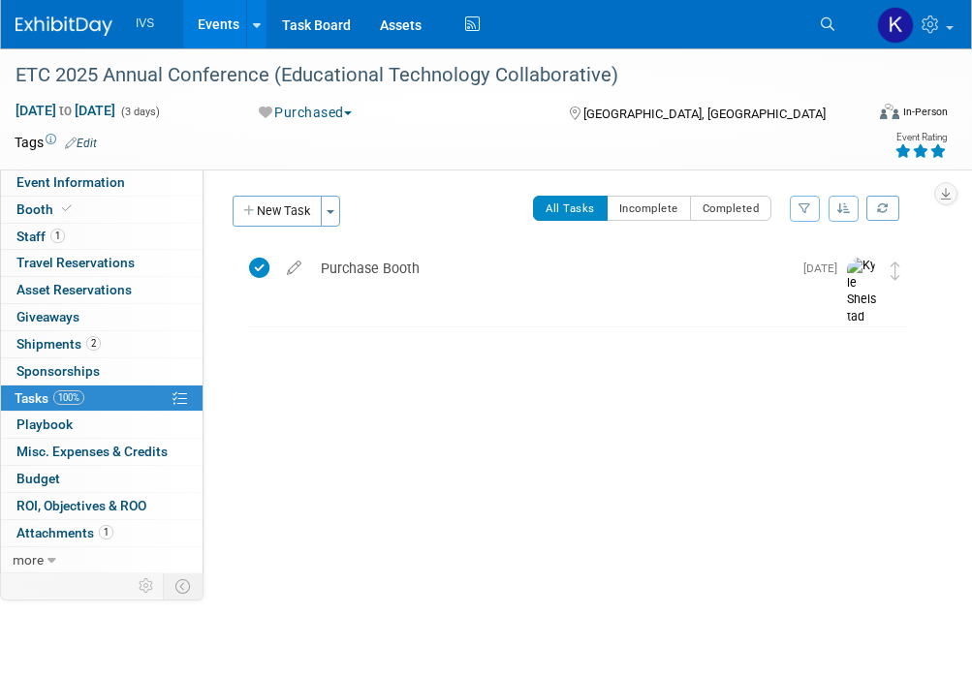
click at [265, 228] on div "New Task Toggle Dropdown Create a new task for this event Copy tasks from anoth…" at bounding box center [289, 219] width 123 height 46
click at [262, 220] on button "New Task" at bounding box center [276, 211] width 89 height 31
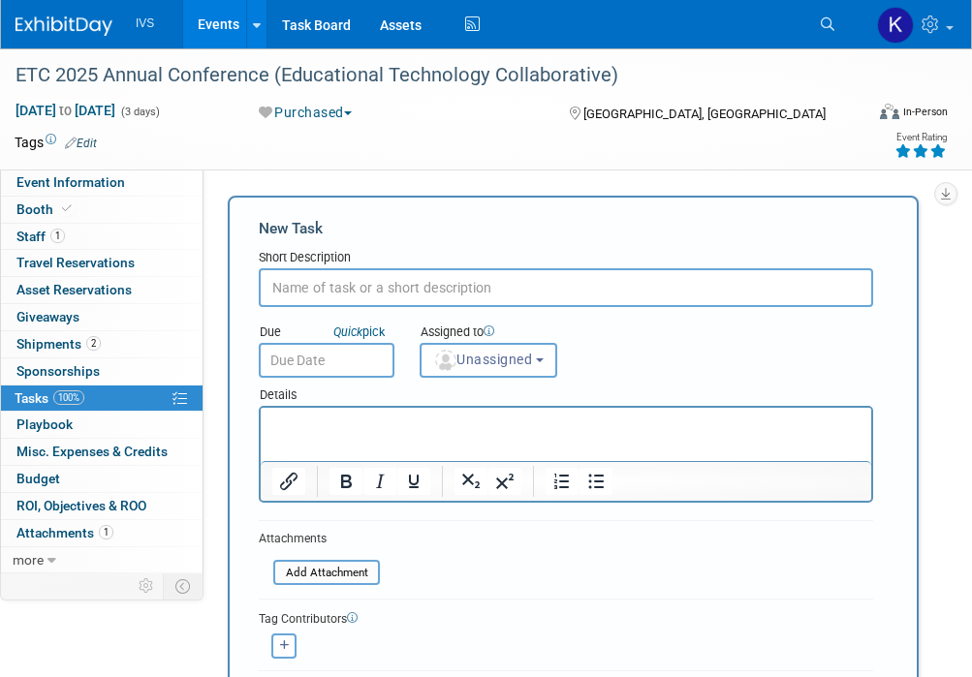
type input "O"
type input "Social Media Content"
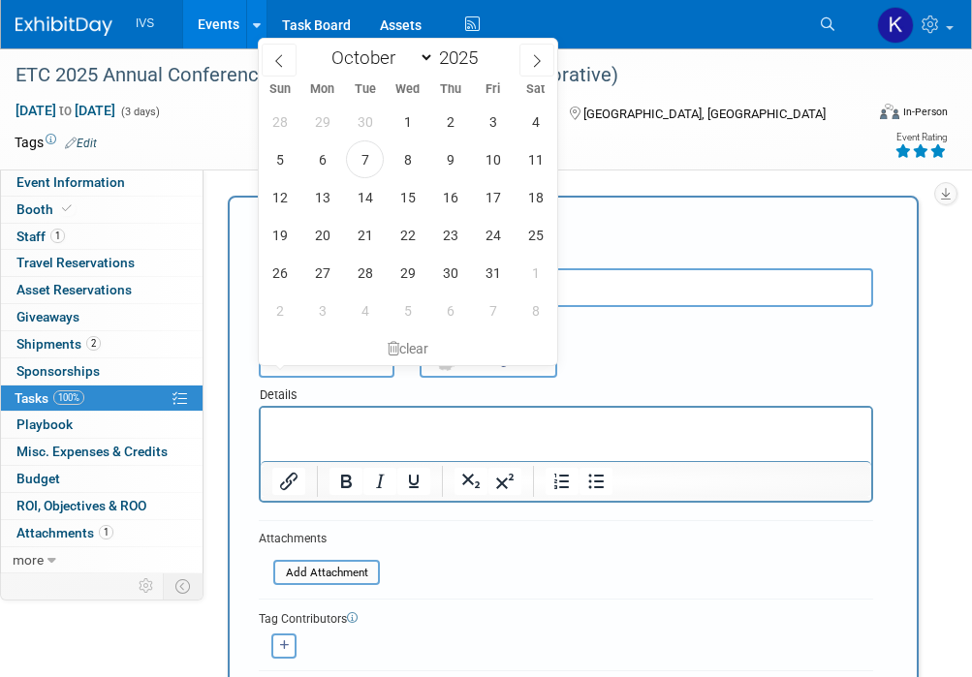
click at [294, 378] on input "text" at bounding box center [327, 360] width 136 height 35
click at [486, 151] on span "10" at bounding box center [493, 159] width 38 height 38
type input "Oct 10, 2025"
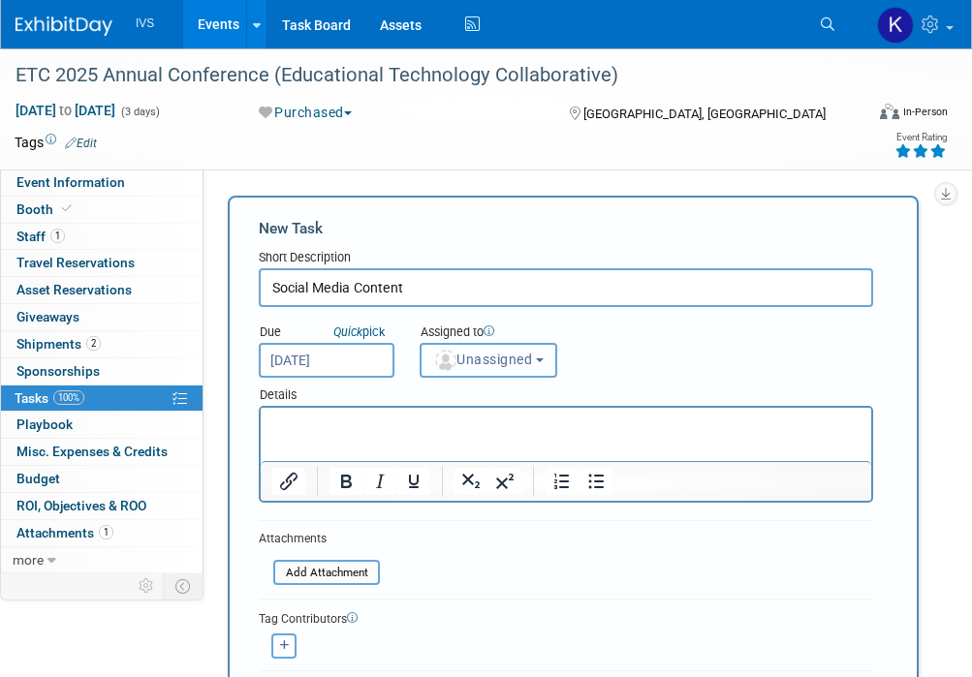
click at [497, 346] on button "Unassigned" at bounding box center [488, 360] width 138 height 35
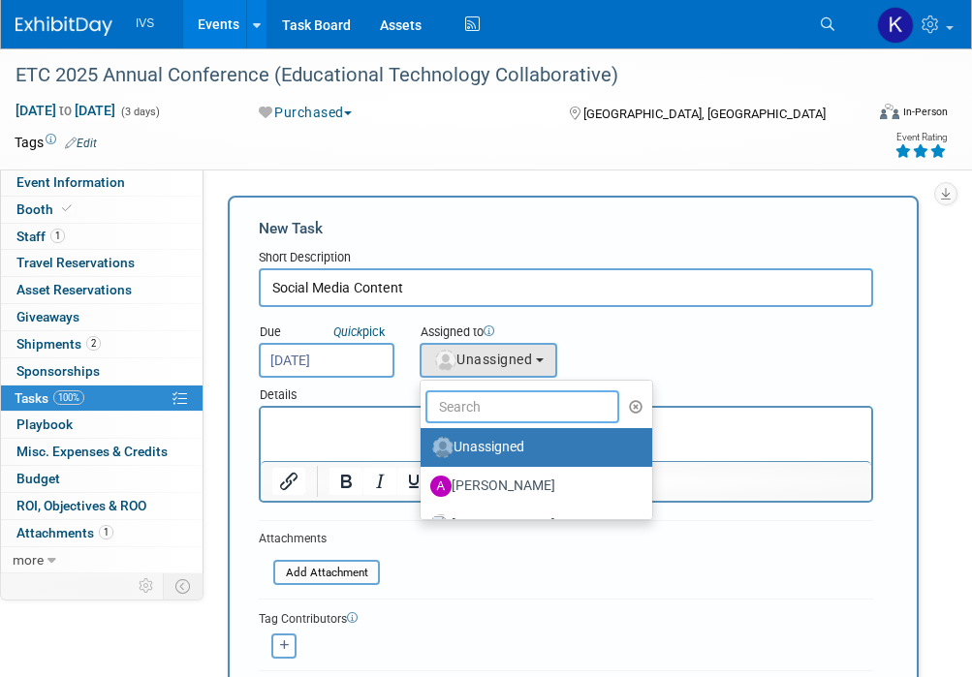
click at [480, 413] on input "text" at bounding box center [522, 406] width 194 height 33
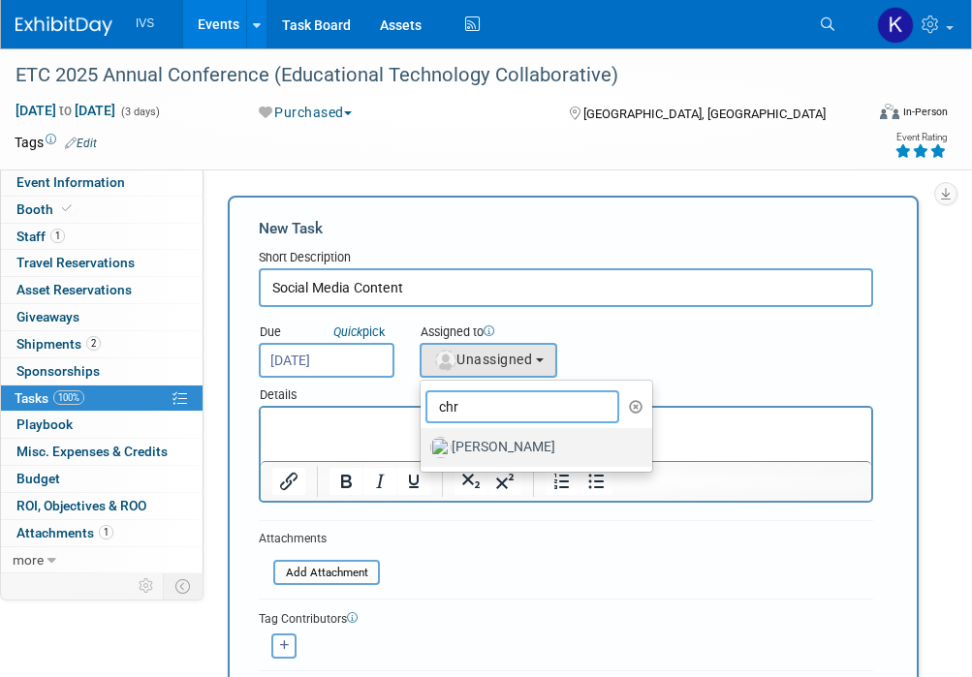
type input "chr"
click at [481, 449] on label "[PERSON_NAME]" at bounding box center [531, 447] width 202 height 31
click at [423, 449] on input "[PERSON_NAME]" at bounding box center [417, 445] width 13 height 13
select select "f591c2b7-6150-487a-919e-9067c97f32aa"
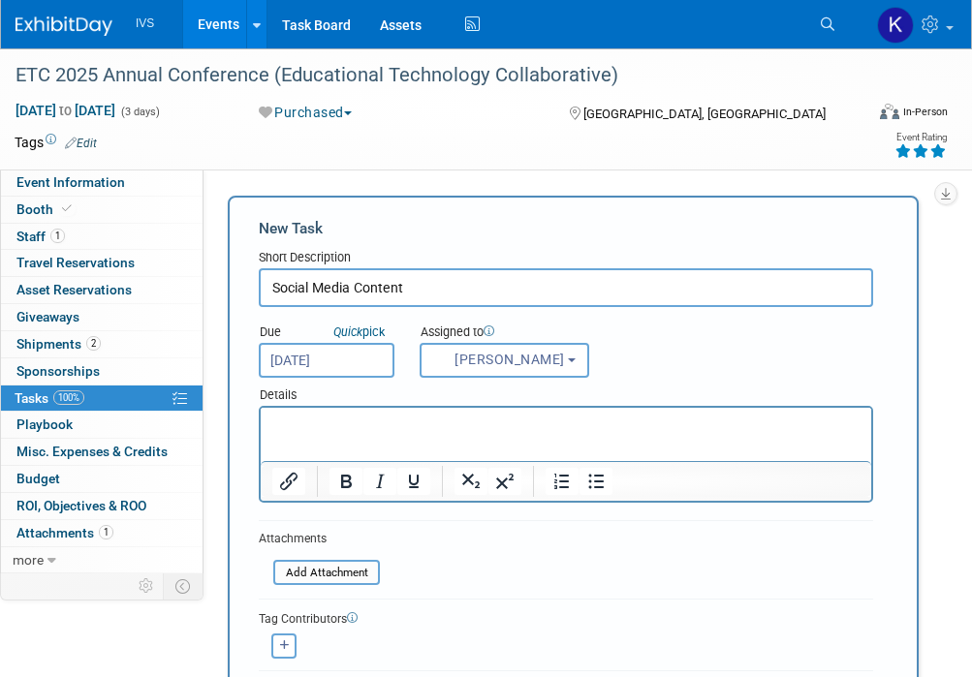
scroll to position [194, 0]
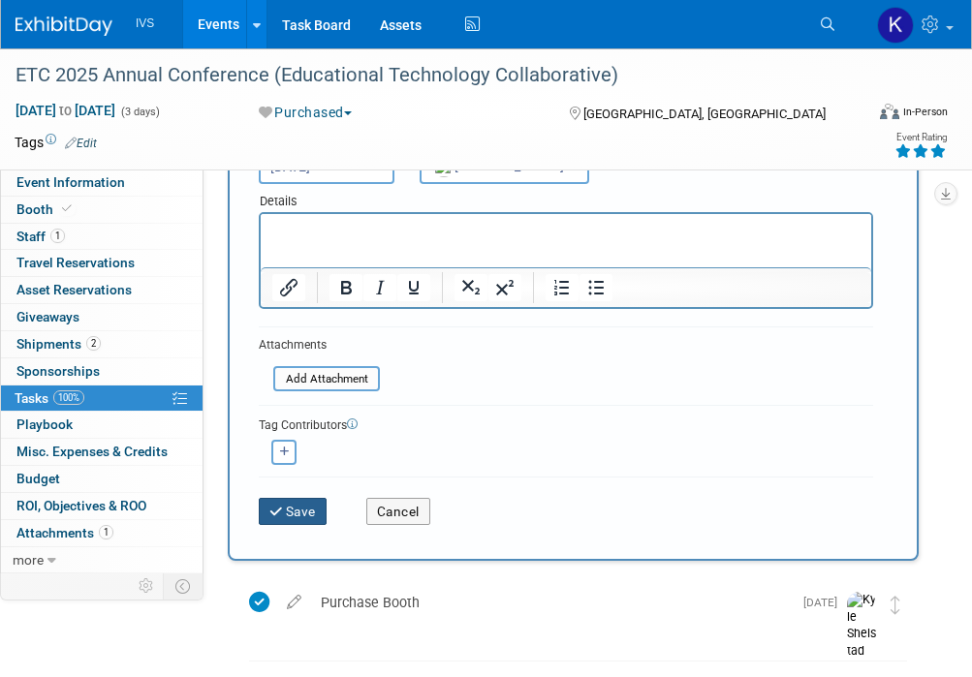
click at [311, 525] on button "Save" at bounding box center [293, 511] width 68 height 27
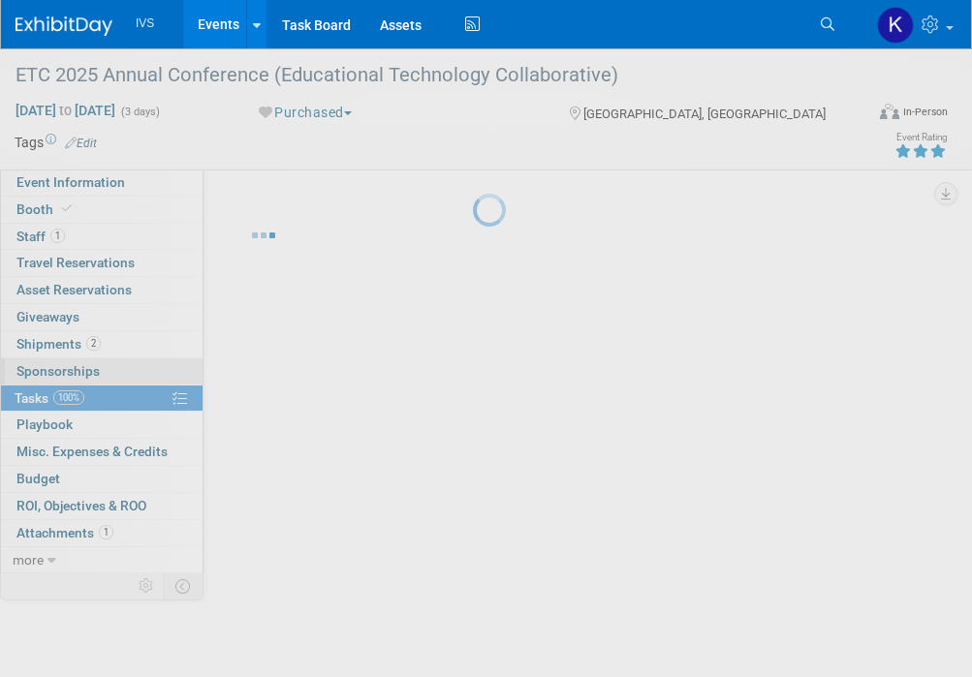
scroll to position [0, 0]
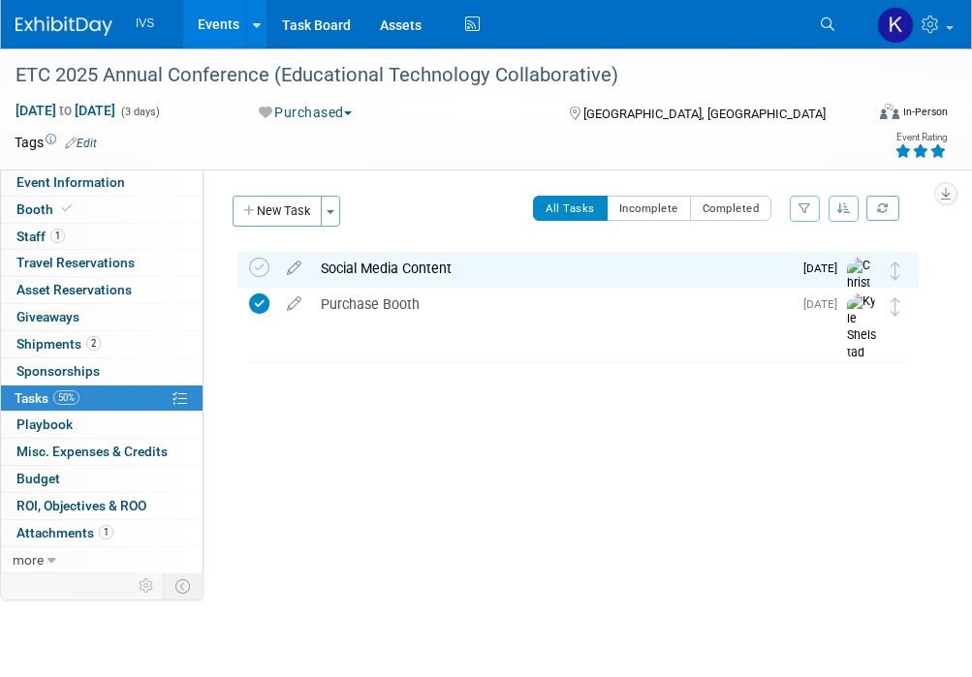
click at [207, 28] on link "Events" at bounding box center [218, 24] width 71 height 48
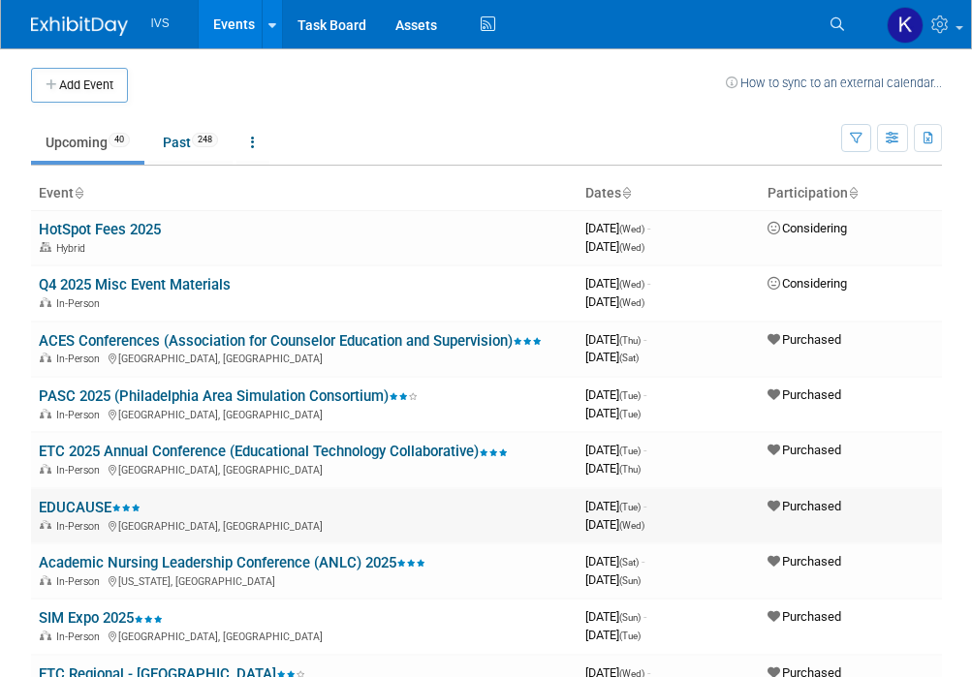
click at [77, 502] on link "EDUCAUSE" at bounding box center [90, 507] width 102 height 17
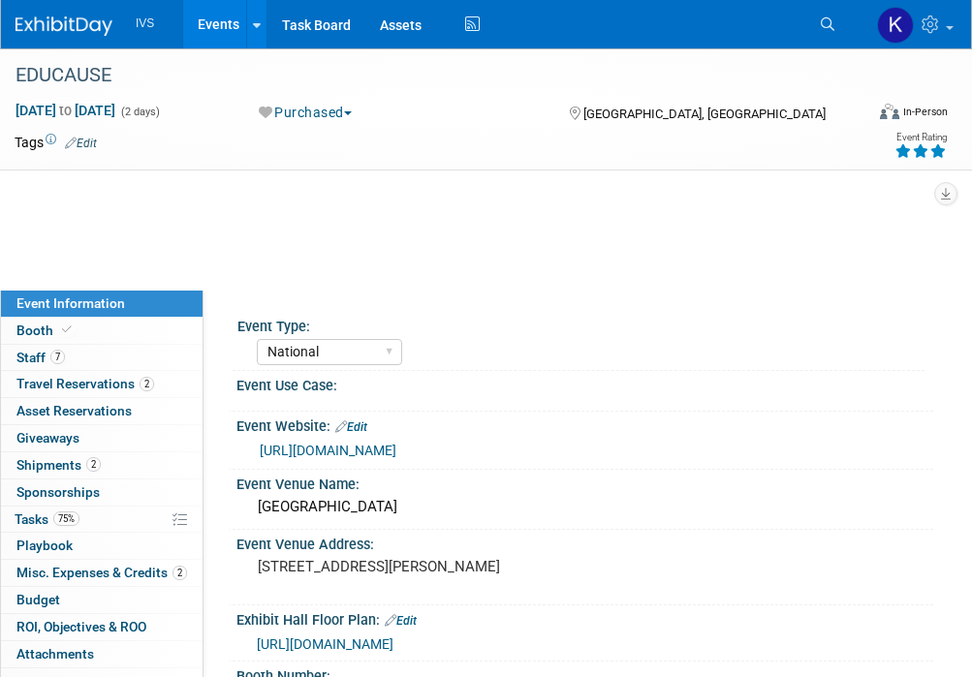
select select "National"
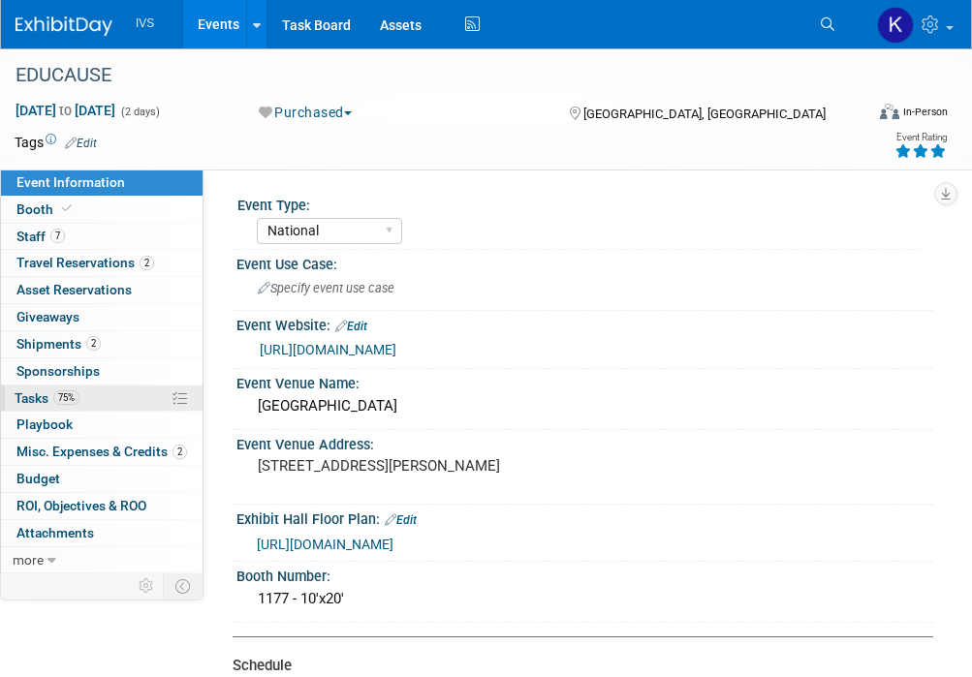
click at [28, 400] on span "Tasks 75%" at bounding box center [47, 397] width 65 height 15
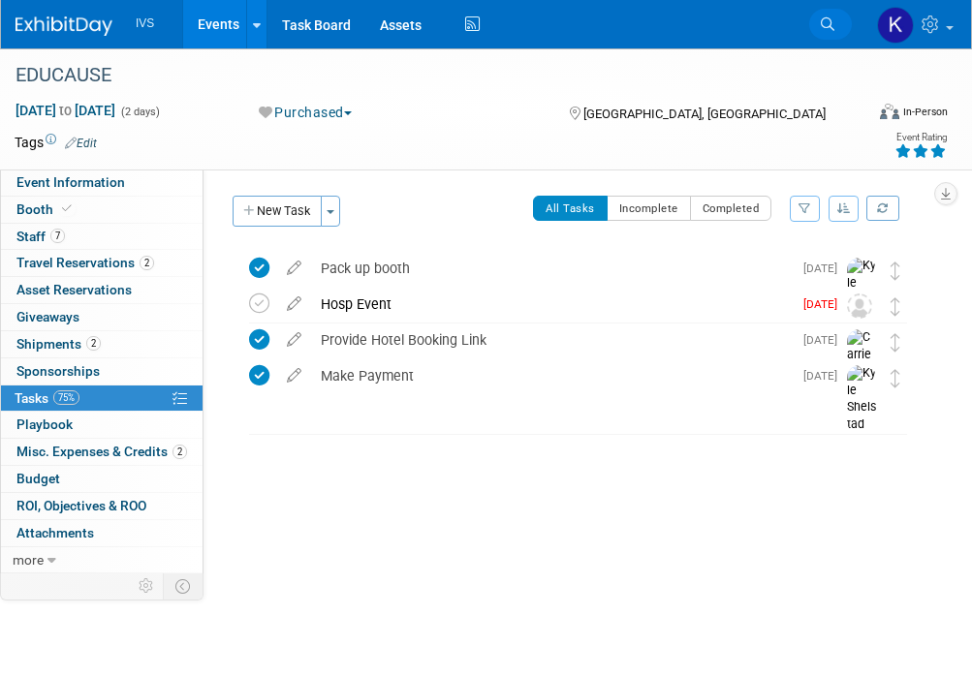
click at [810, 31] on link "Search" at bounding box center [830, 24] width 43 height 31
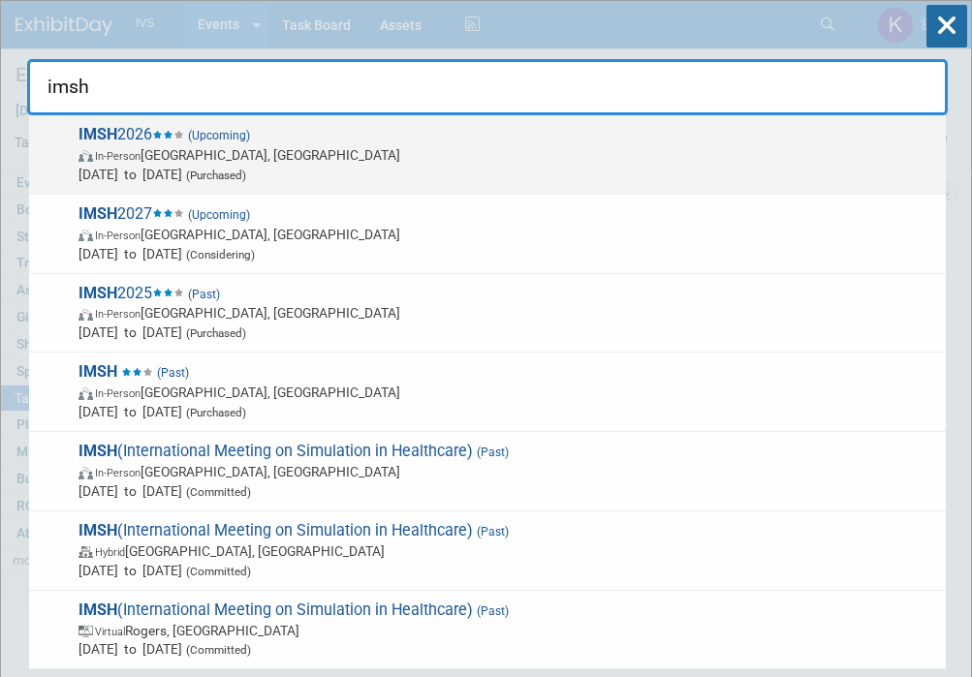
type input "imsh"
click at [629, 166] on span "[DATE] to [DATE] (Purchased)" at bounding box center [506, 174] width 857 height 19
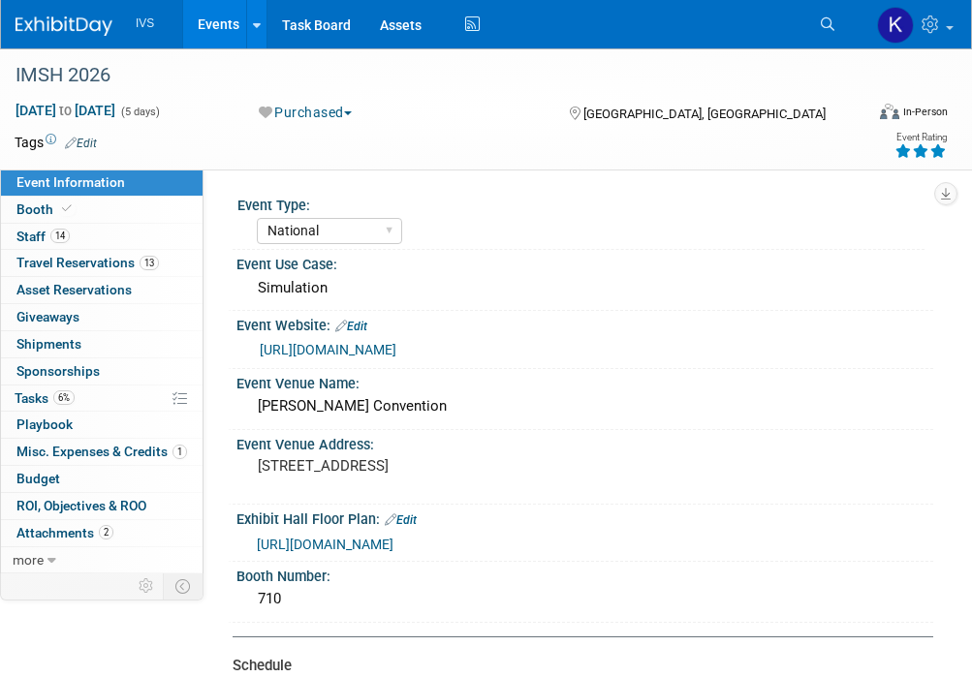
select select "National"
click at [80, 404] on link "6% Tasks 6%" at bounding box center [101, 399] width 201 height 26
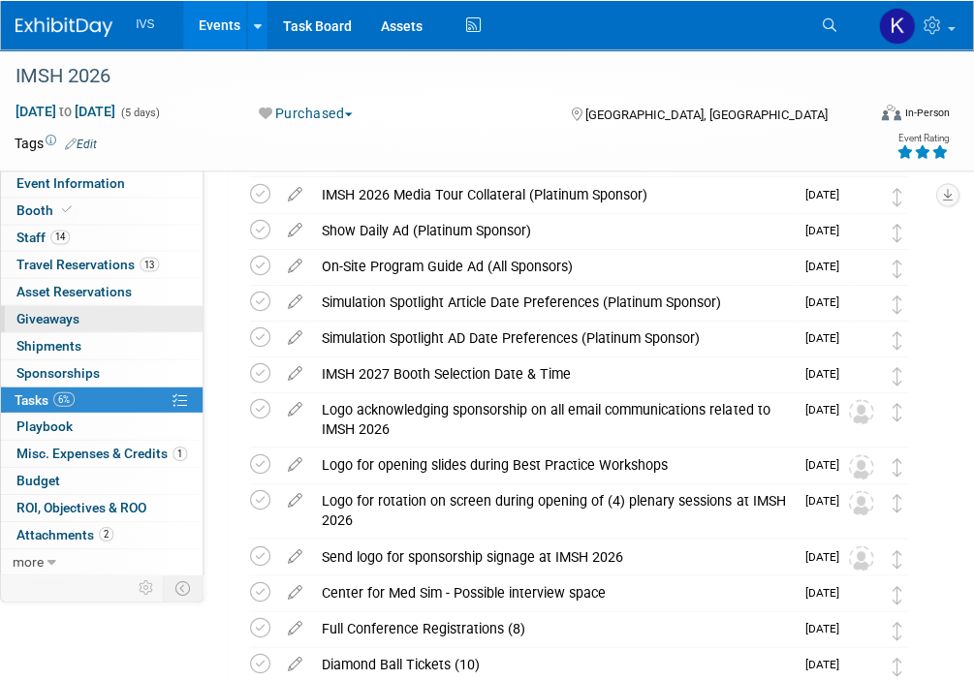
scroll to position [201, 0]
